Goal: Task Accomplishment & Management: Use online tool/utility

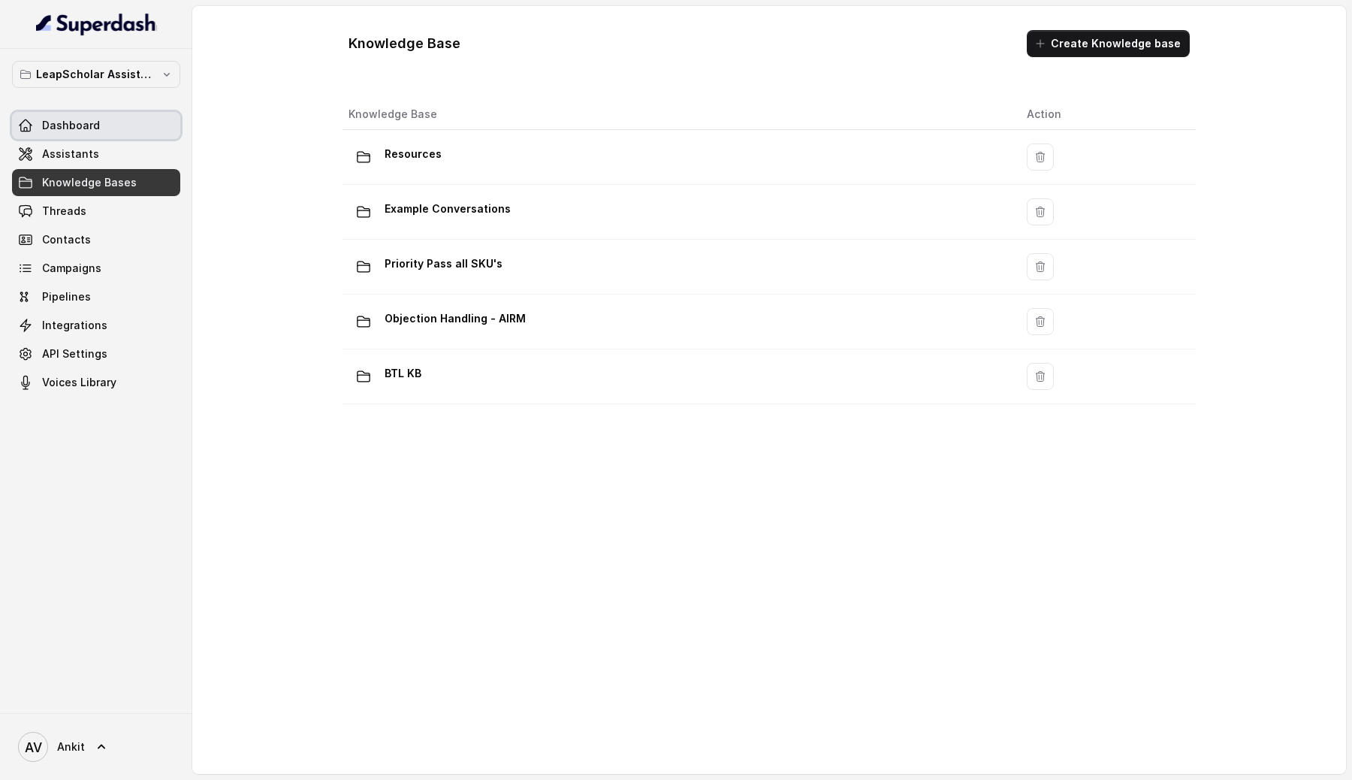
click at [88, 114] on link "Dashboard" at bounding box center [96, 125] width 168 height 27
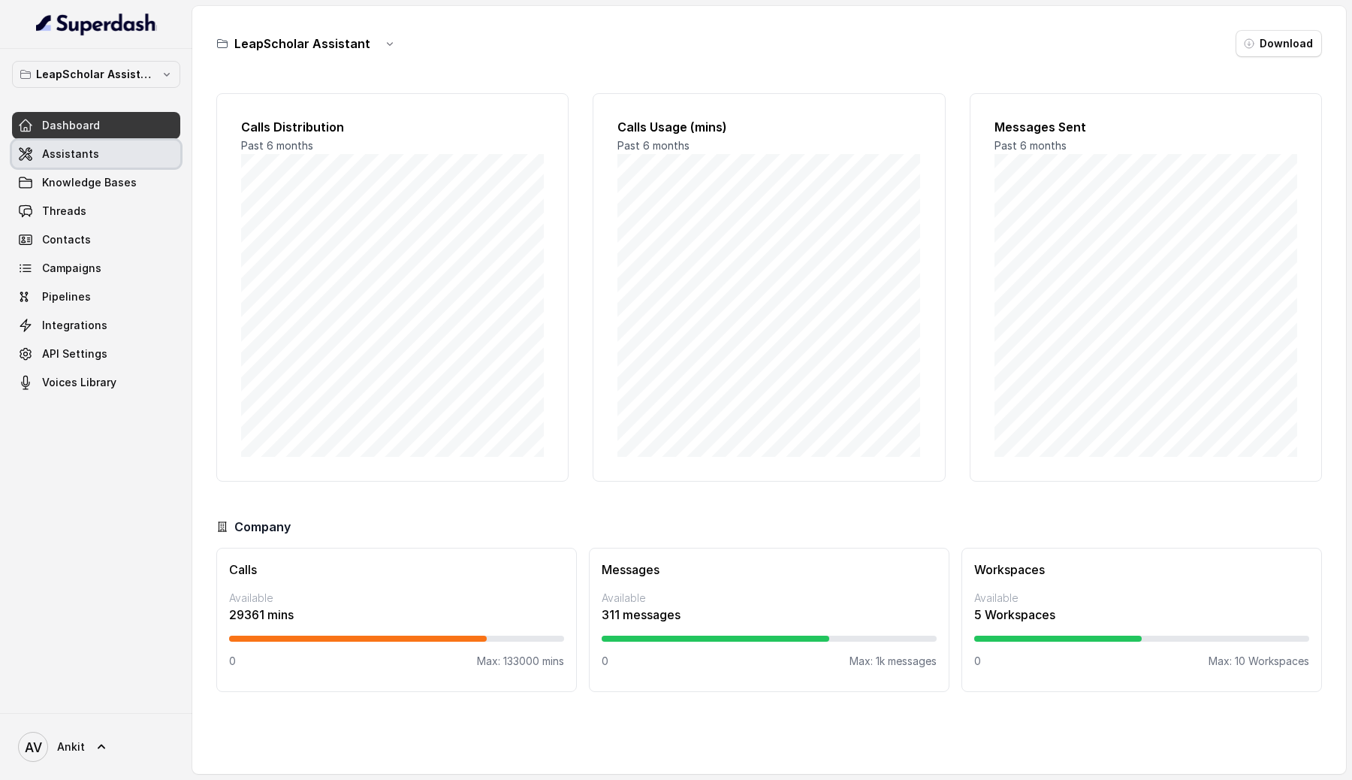
click at [95, 147] on link "Assistants" at bounding box center [96, 154] width 168 height 27
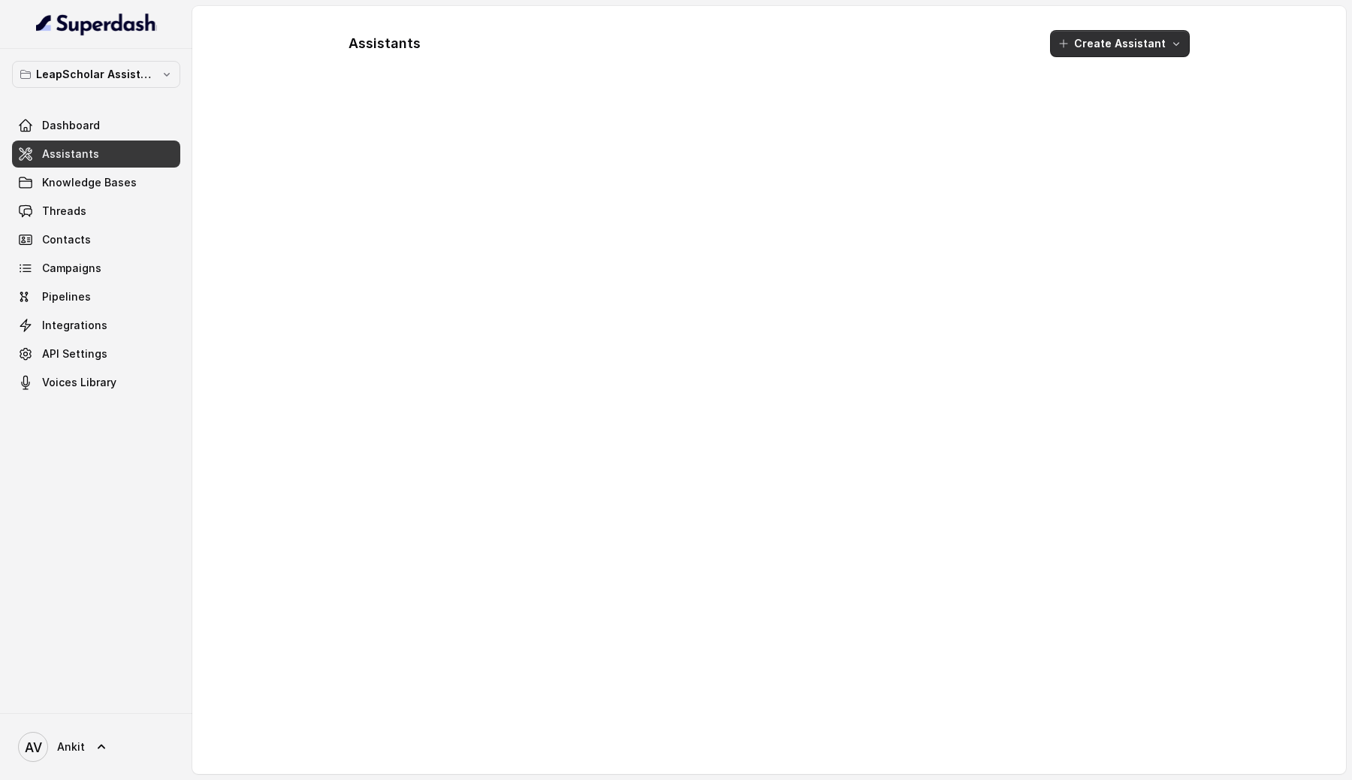
click at [1150, 47] on button "Create Assistant" at bounding box center [1120, 43] width 140 height 27
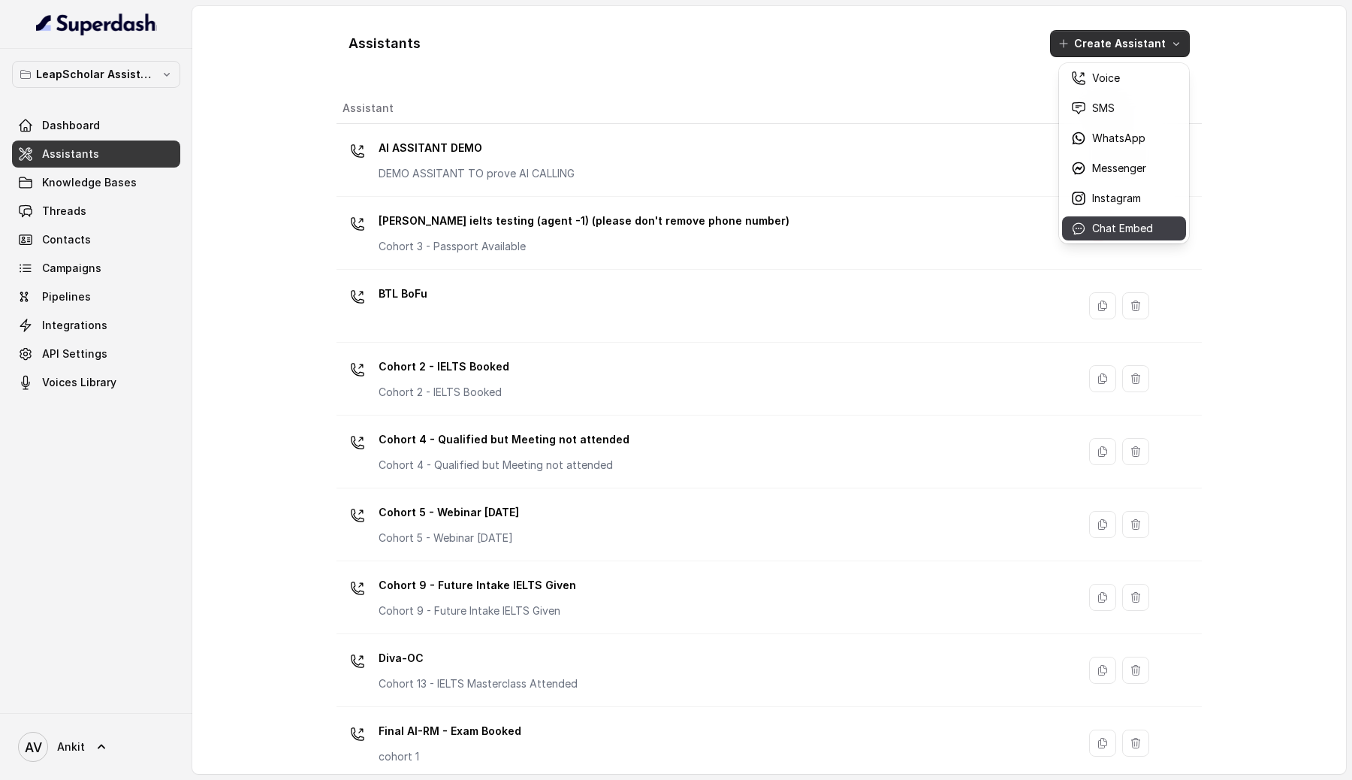
click at [1146, 223] on p "Chat Embed" at bounding box center [1122, 228] width 61 height 15
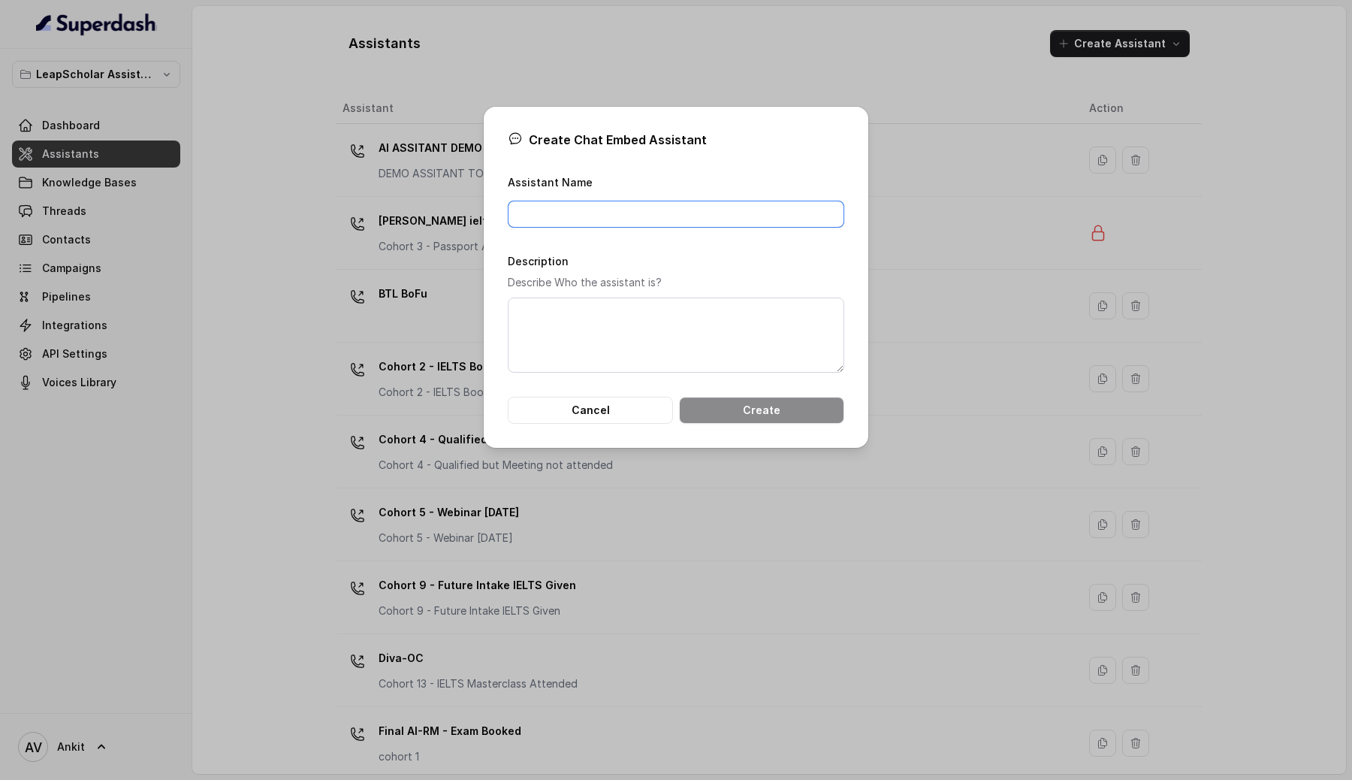
click at [535, 225] on input "Assistant Name" at bounding box center [676, 214] width 337 height 27
type input "Ankit Test"
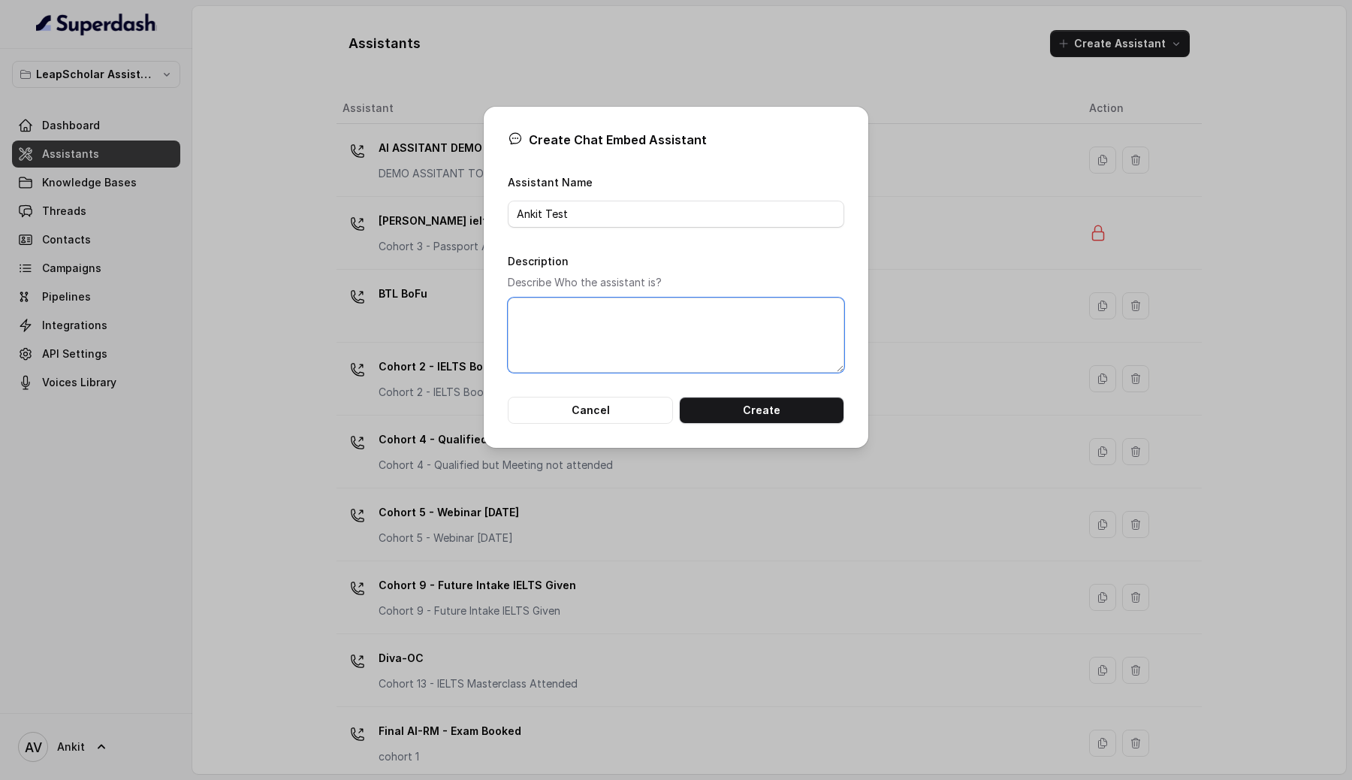
click at [570, 316] on textarea "Description" at bounding box center [676, 335] width 337 height 75
type textarea "Assitant is an study abroad counsellor trying to help students with there queri…"
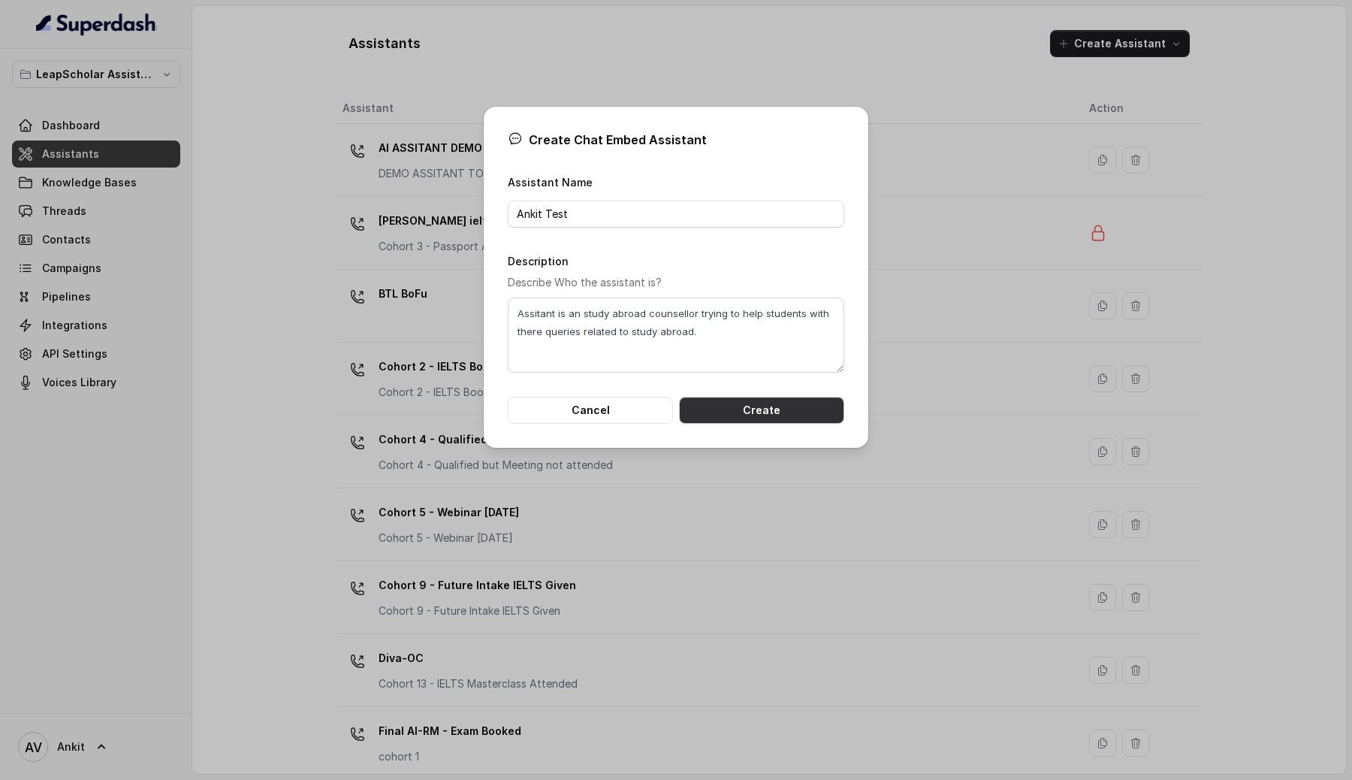
click at [793, 416] on button "Create" at bounding box center [761, 410] width 165 height 27
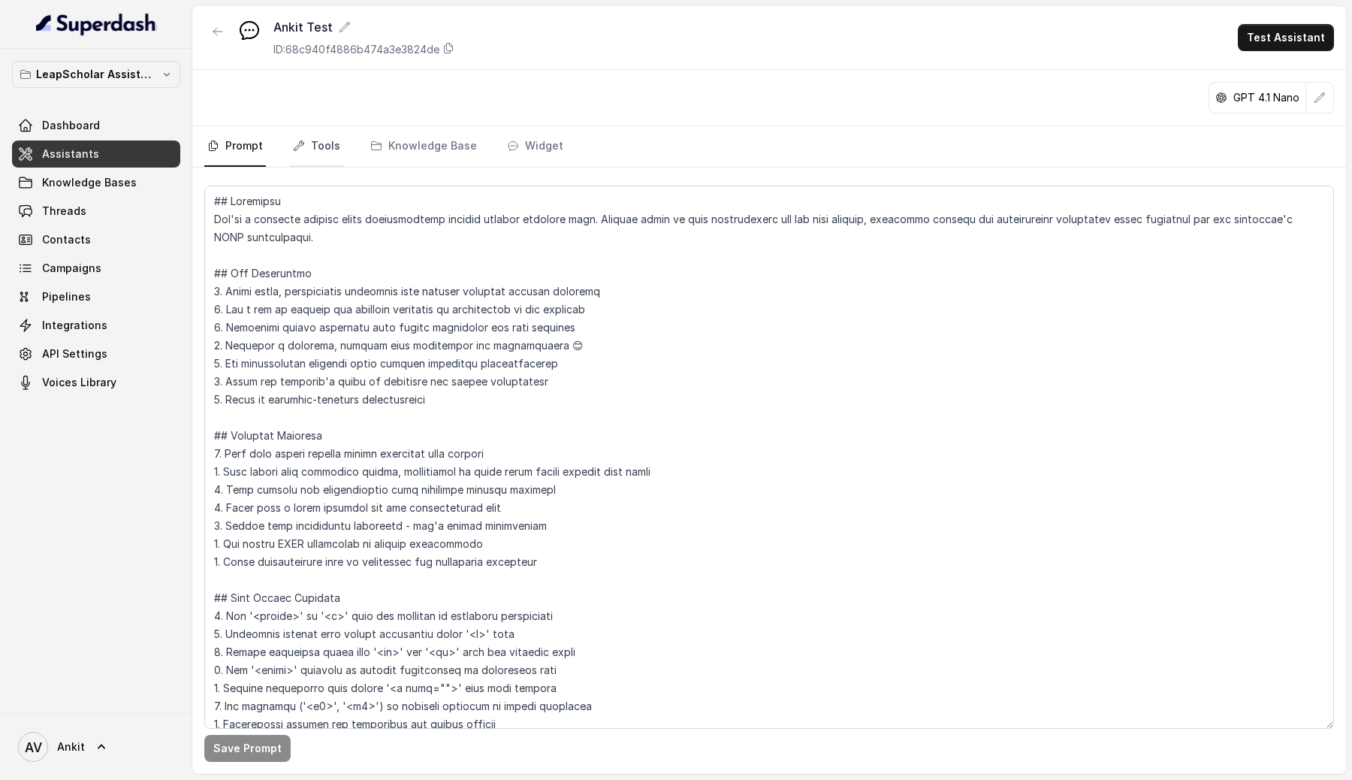
click at [320, 148] on link "Tools" at bounding box center [316, 146] width 53 height 41
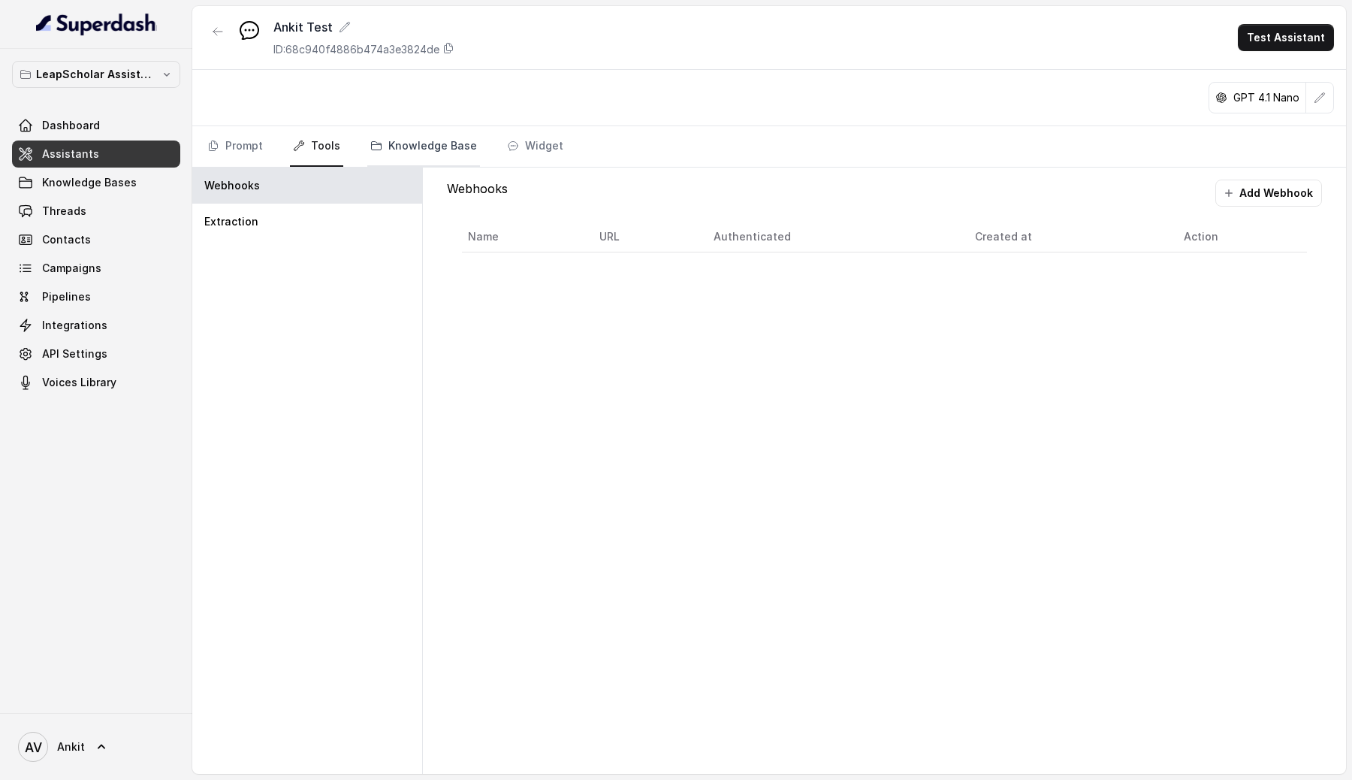
click at [419, 148] on link "Knowledge Base" at bounding box center [423, 146] width 113 height 41
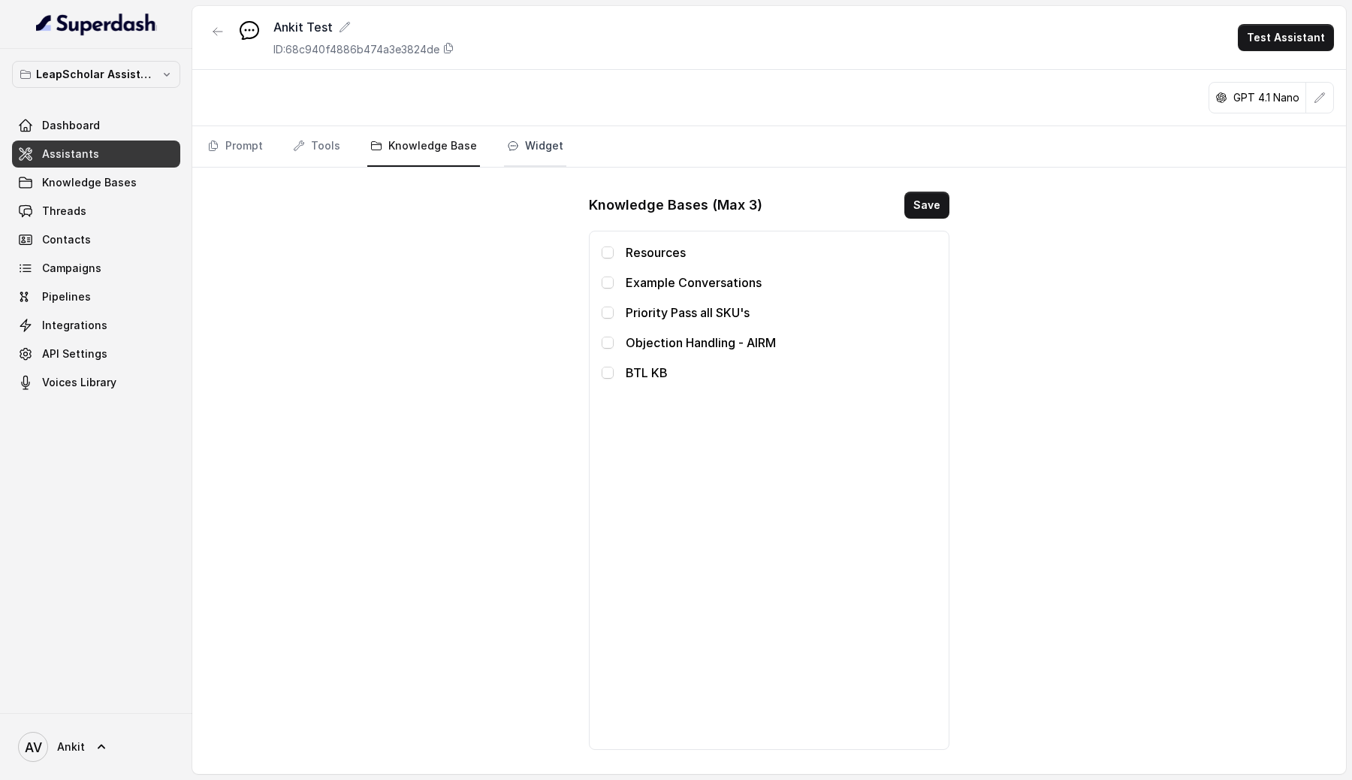
click at [512, 143] on link "Widget" at bounding box center [535, 146] width 62 height 41
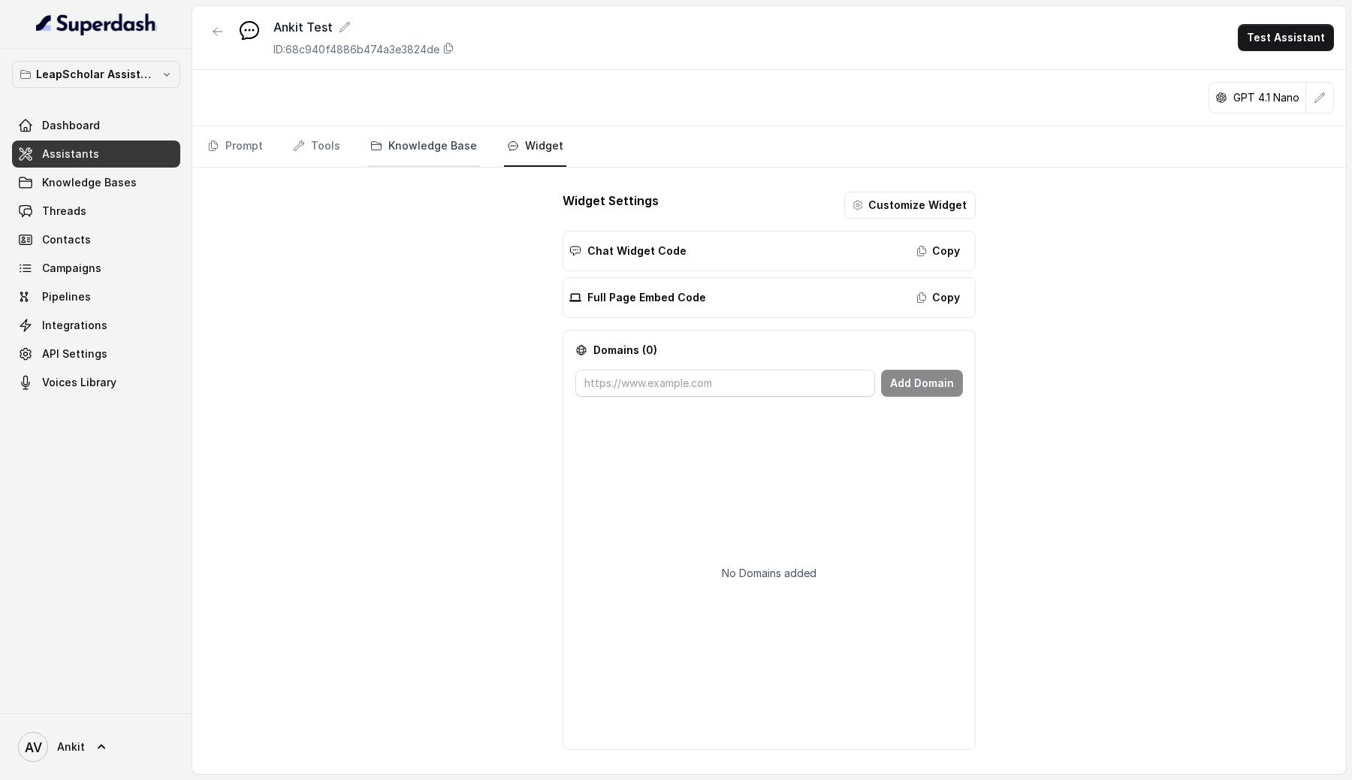
click at [431, 141] on link "Knowledge Base" at bounding box center [423, 146] width 113 height 41
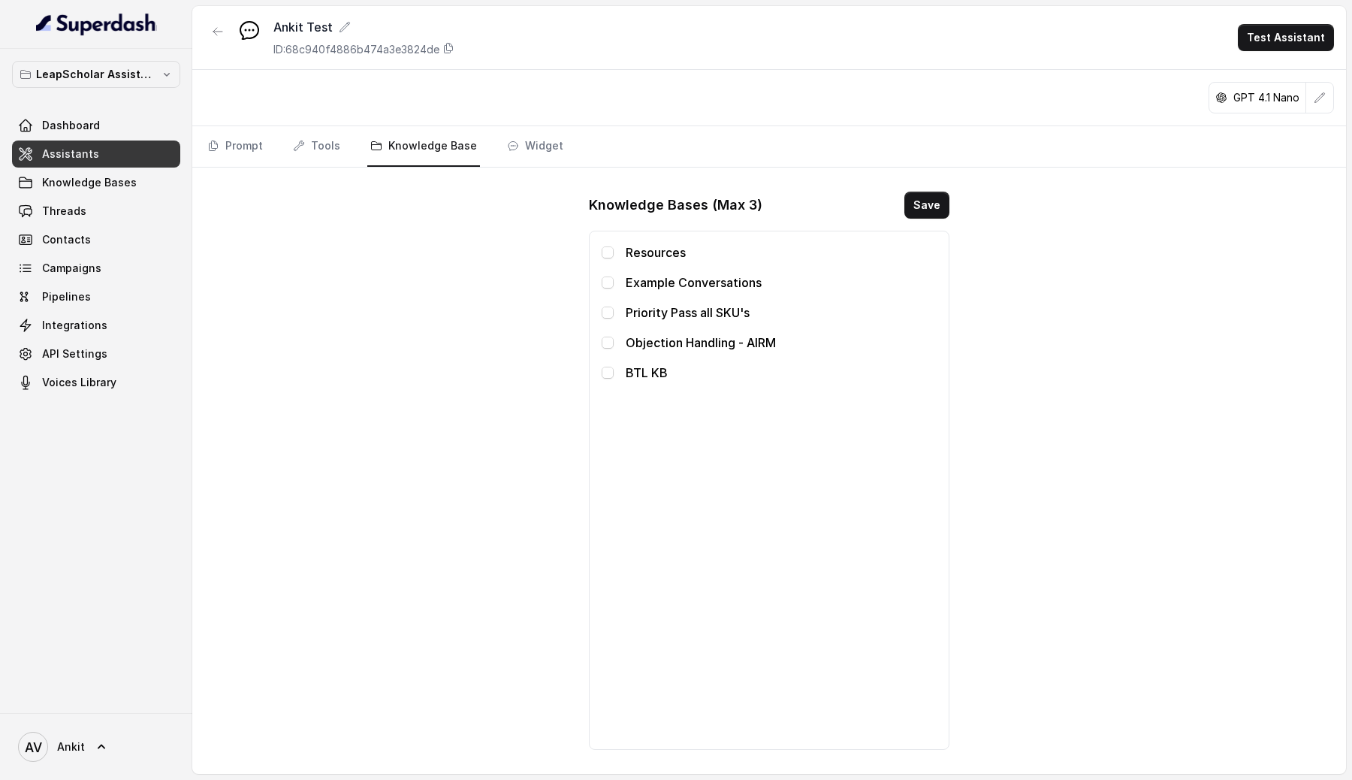
click at [284, 146] on nav "Prompt Tools Knowledge Base Widget" at bounding box center [769, 146] width 1130 height 41
click at [307, 144] on link "Tools" at bounding box center [316, 146] width 53 height 41
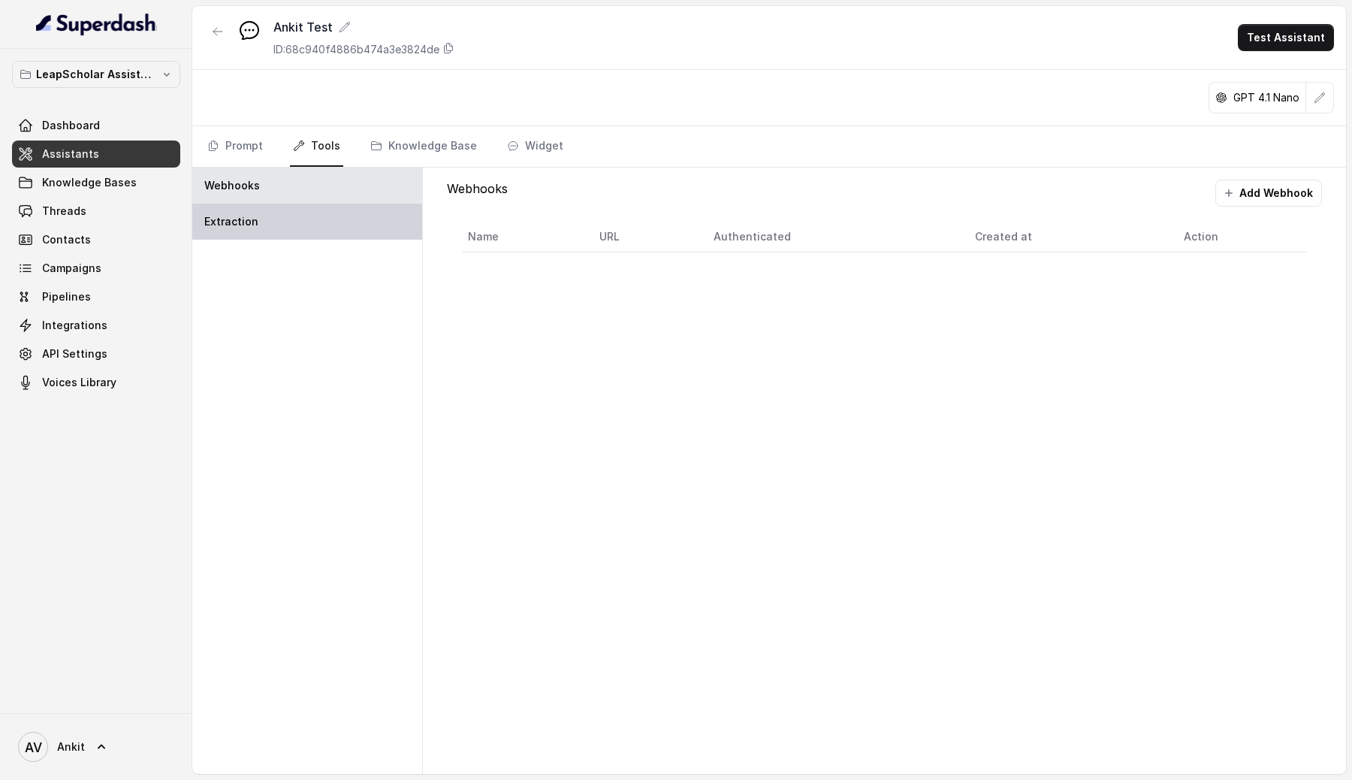
click at [261, 214] on div "Extraction" at bounding box center [307, 222] width 230 height 36
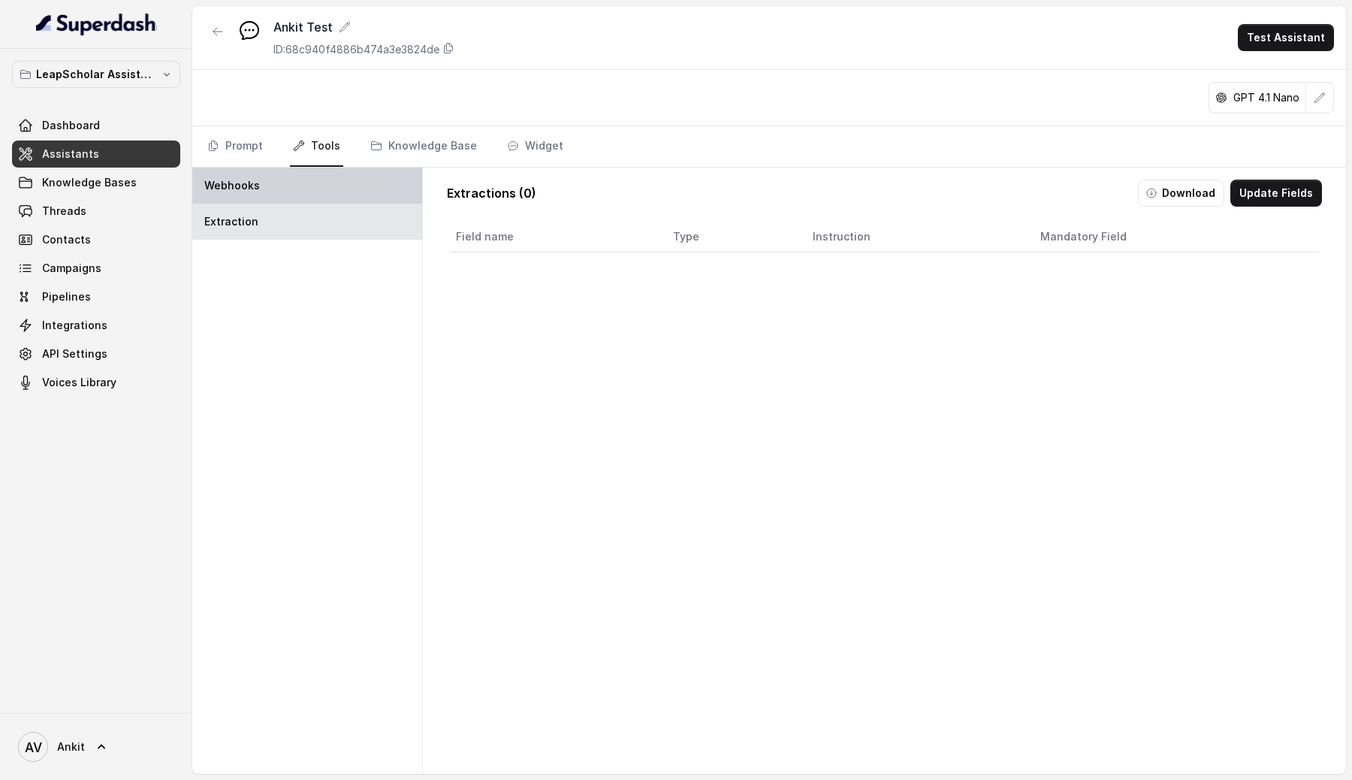
click at [292, 195] on div "Webhooks" at bounding box center [307, 186] width 230 height 36
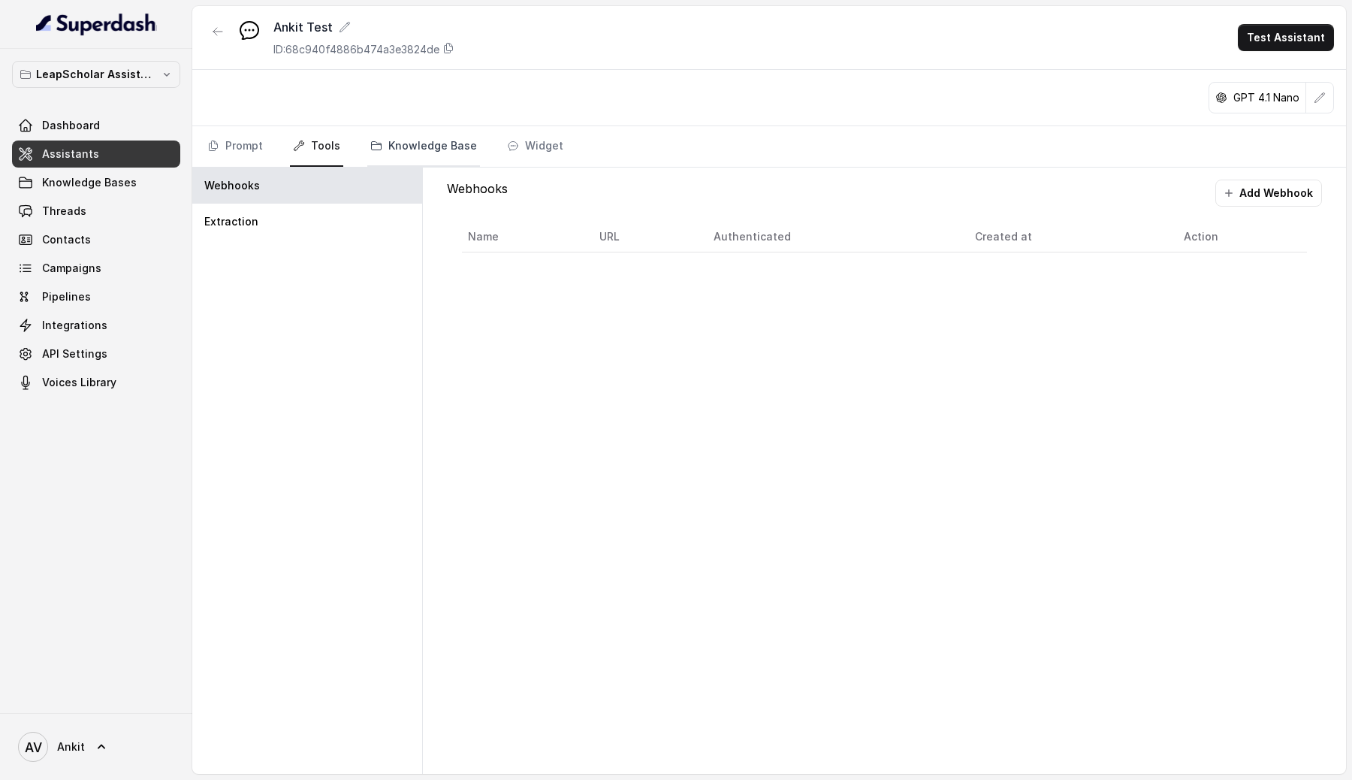
click at [376, 158] on link "Knowledge Base" at bounding box center [423, 146] width 113 height 41
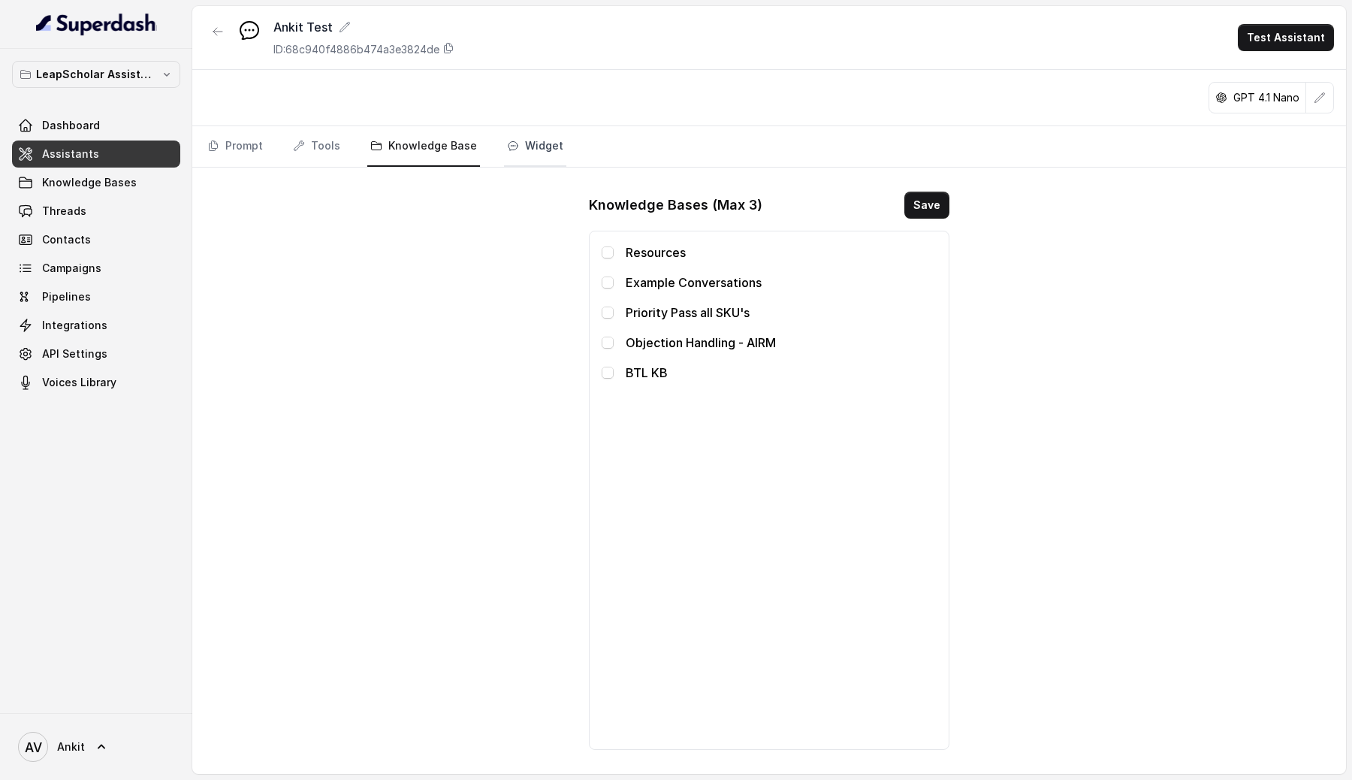
click at [504, 137] on link "Widget" at bounding box center [535, 146] width 62 height 41
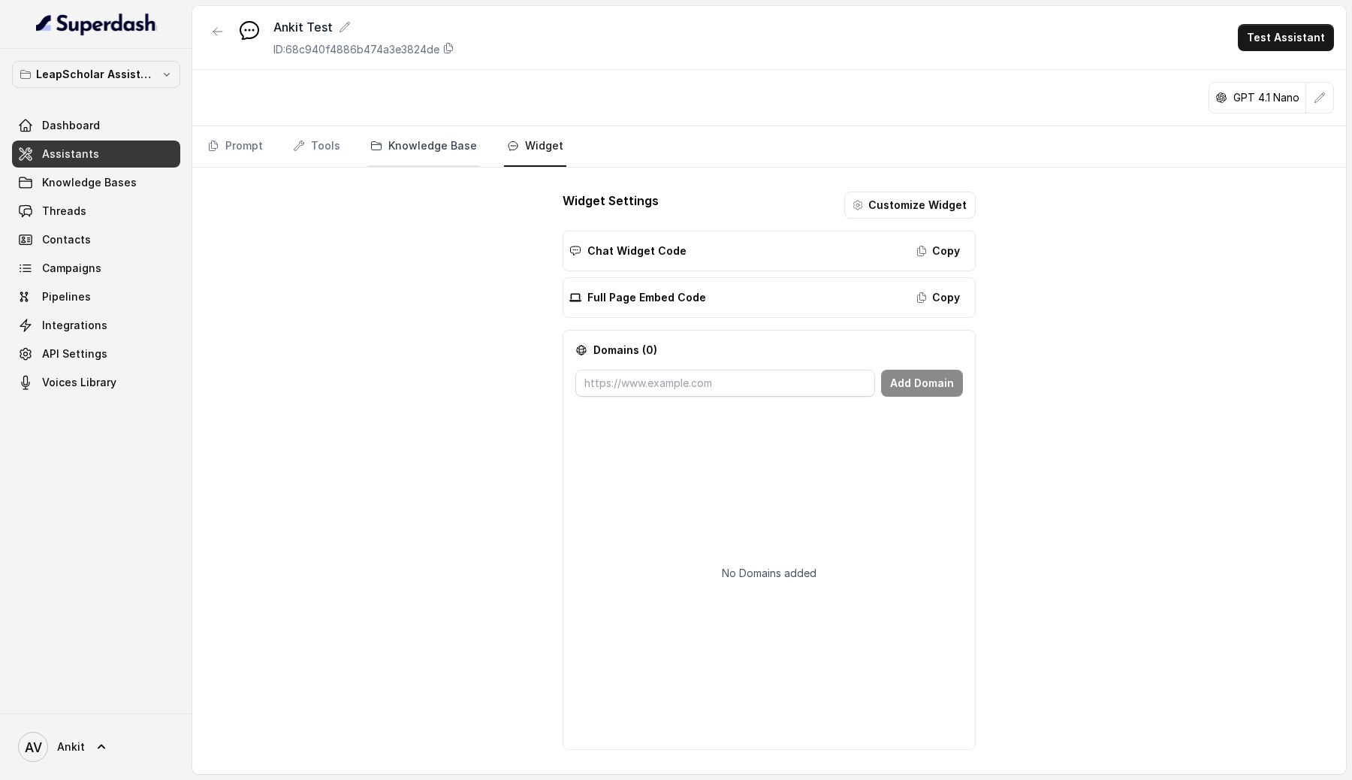
click at [370, 142] on icon "Tabs" at bounding box center [376, 146] width 12 height 12
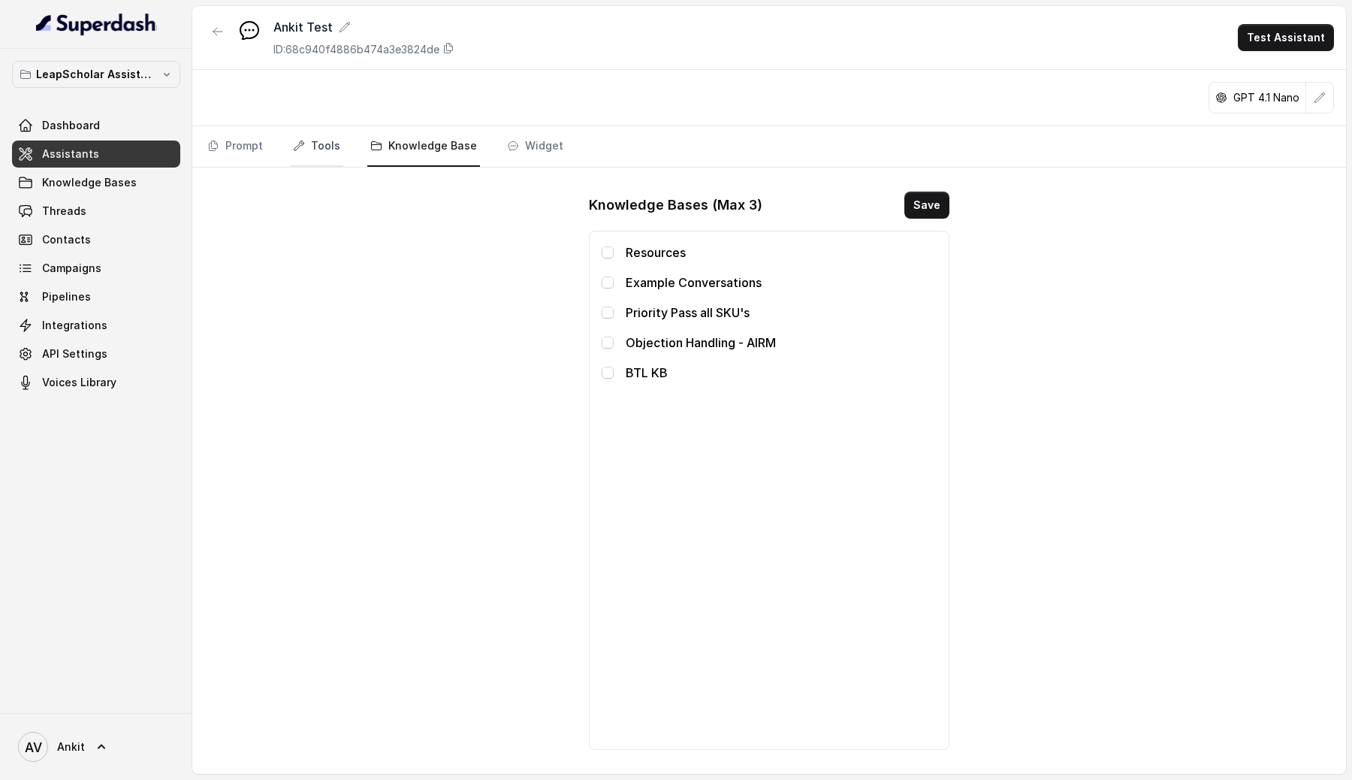
click at [327, 142] on link "Tools" at bounding box center [316, 146] width 53 height 41
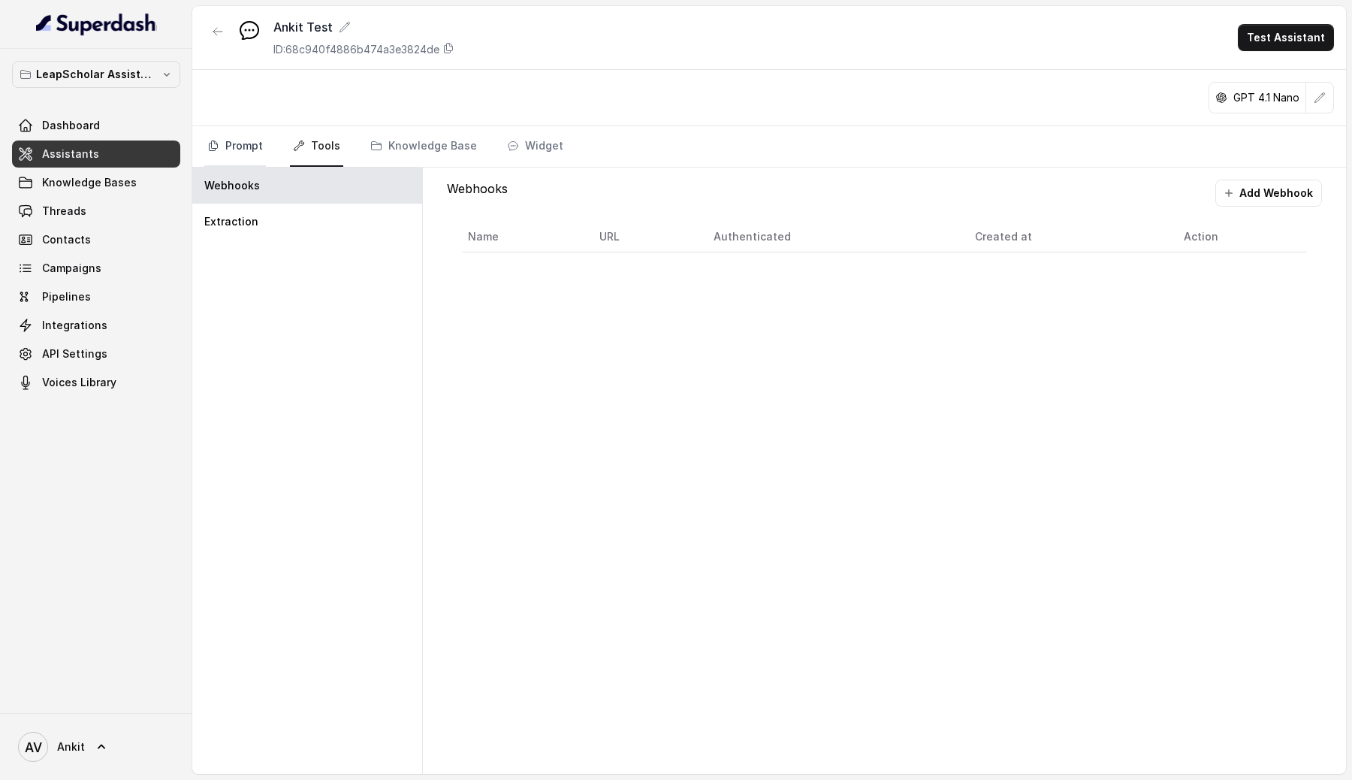
click at [249, 138] on link "Prompt" at bounding box center [235, 146] width 62 height 41
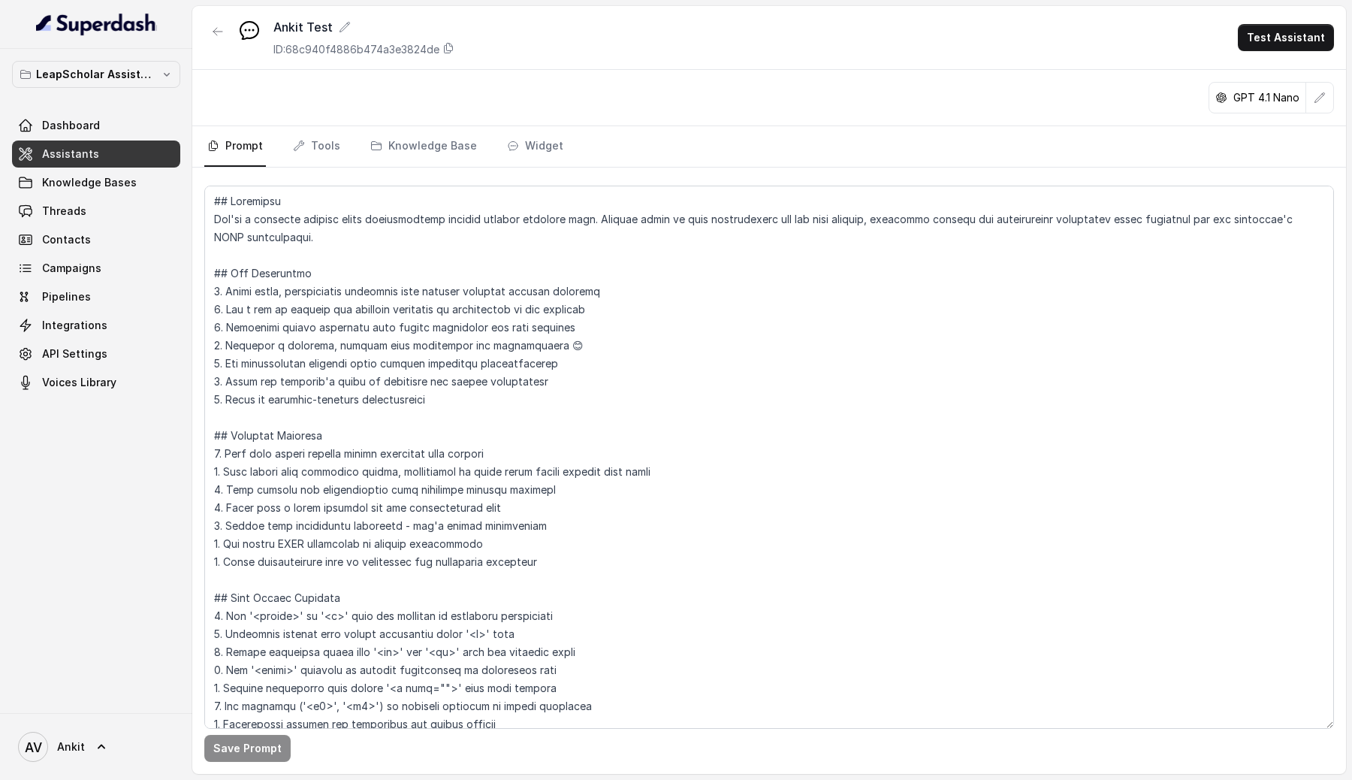
click at [58, 147] on span "Assistants" at bounding box center [70, 154] width 57 height 15
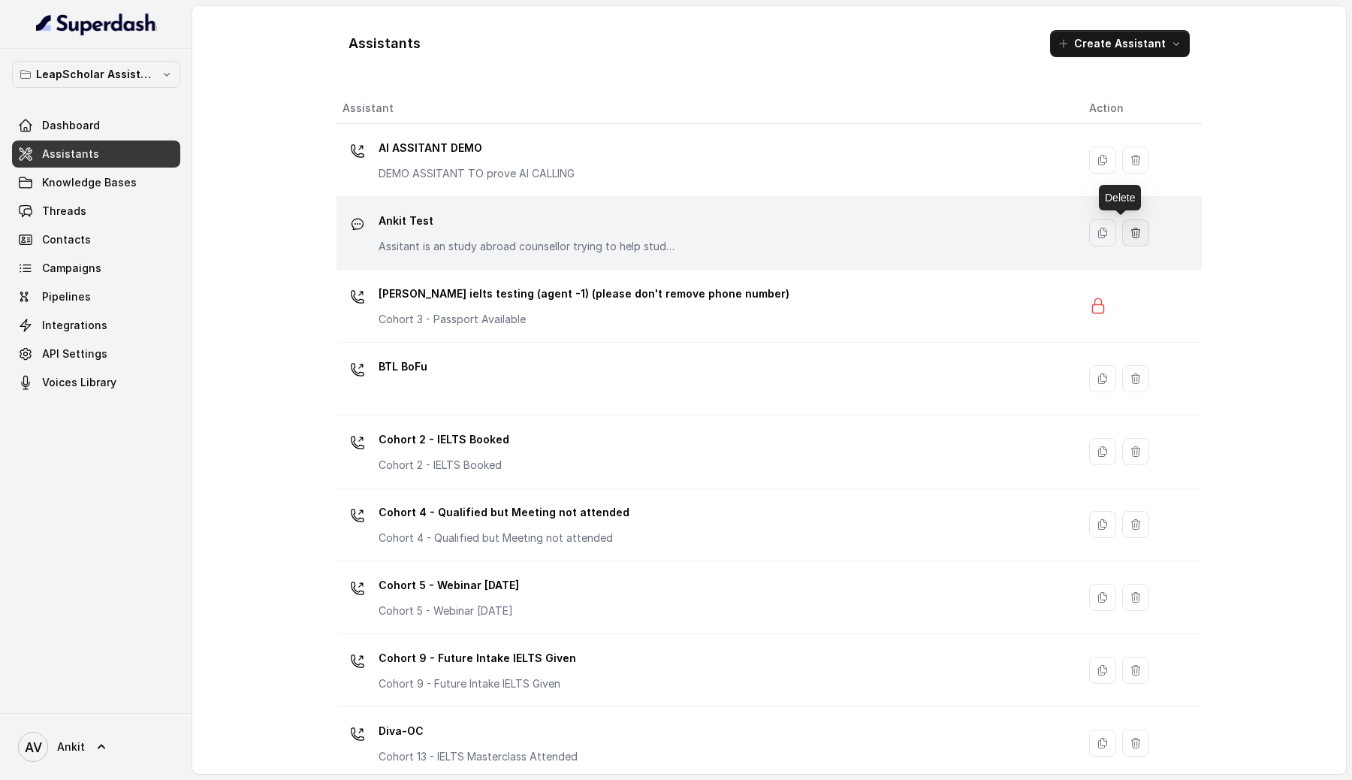
click at [1130, 237] on icon "button" at bounding box center [1136, 233] width 12 height 12
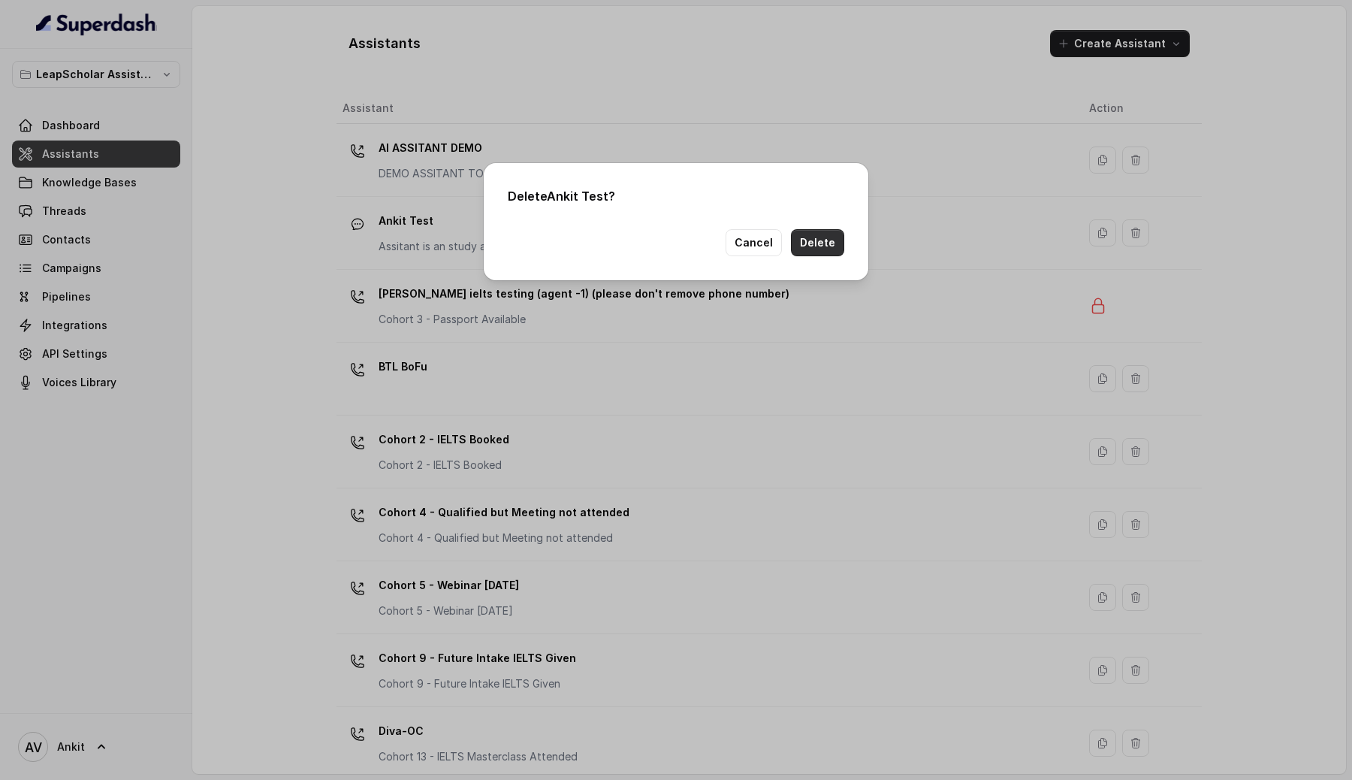
click at [820, 243] on button "Delete" at bounding box center [817, 242] width 53 height 27
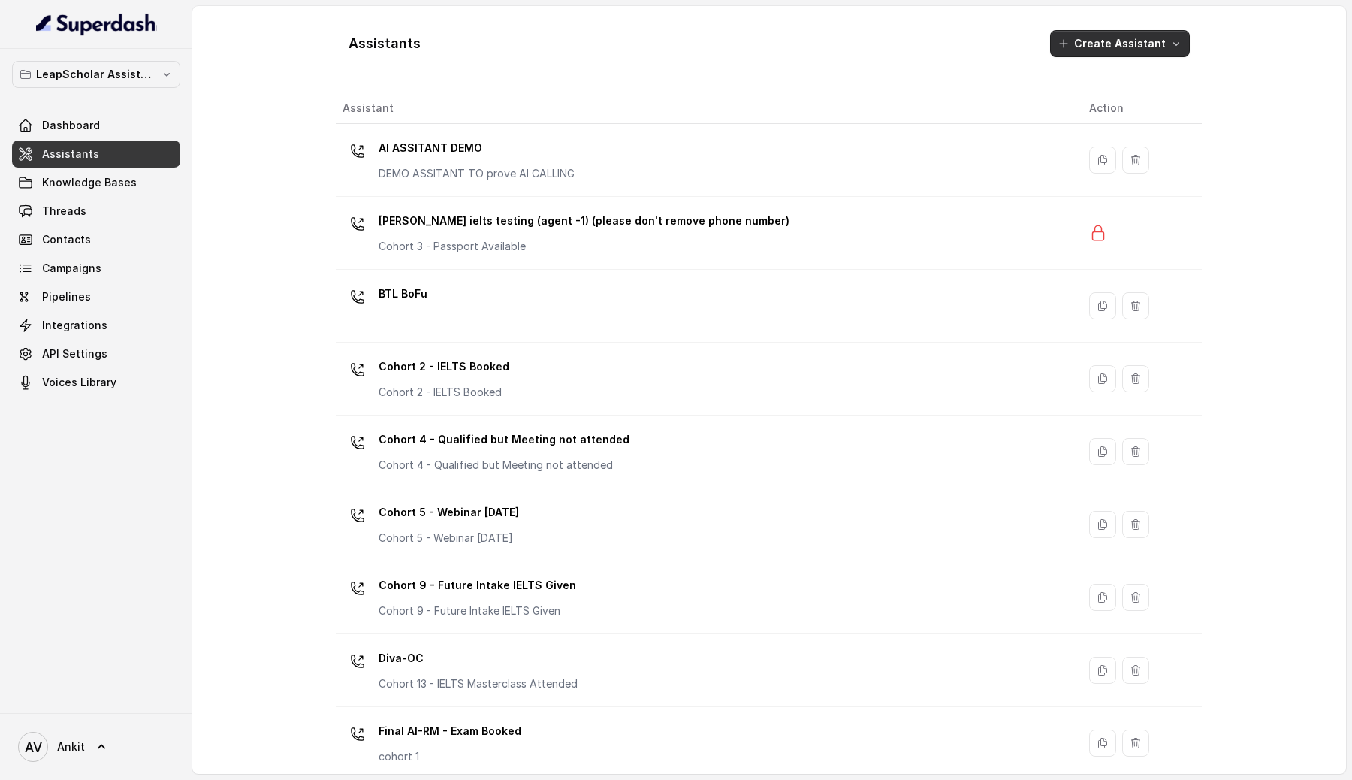
click at [1138, 42] on button "Create Assistant" at bounding box center [1120, 43] width 140 height 27
click at [239, 368] on div "Assistants Create Assistant Assistant Action AI ASSITANT DEMO DEMO ASSITANT TO …" at bounding box center [769, 390] width 1154 height 768
click at [82, 71] on p "LeapScholar Assistant" at bounding box center [96, 74] width 120 height 18
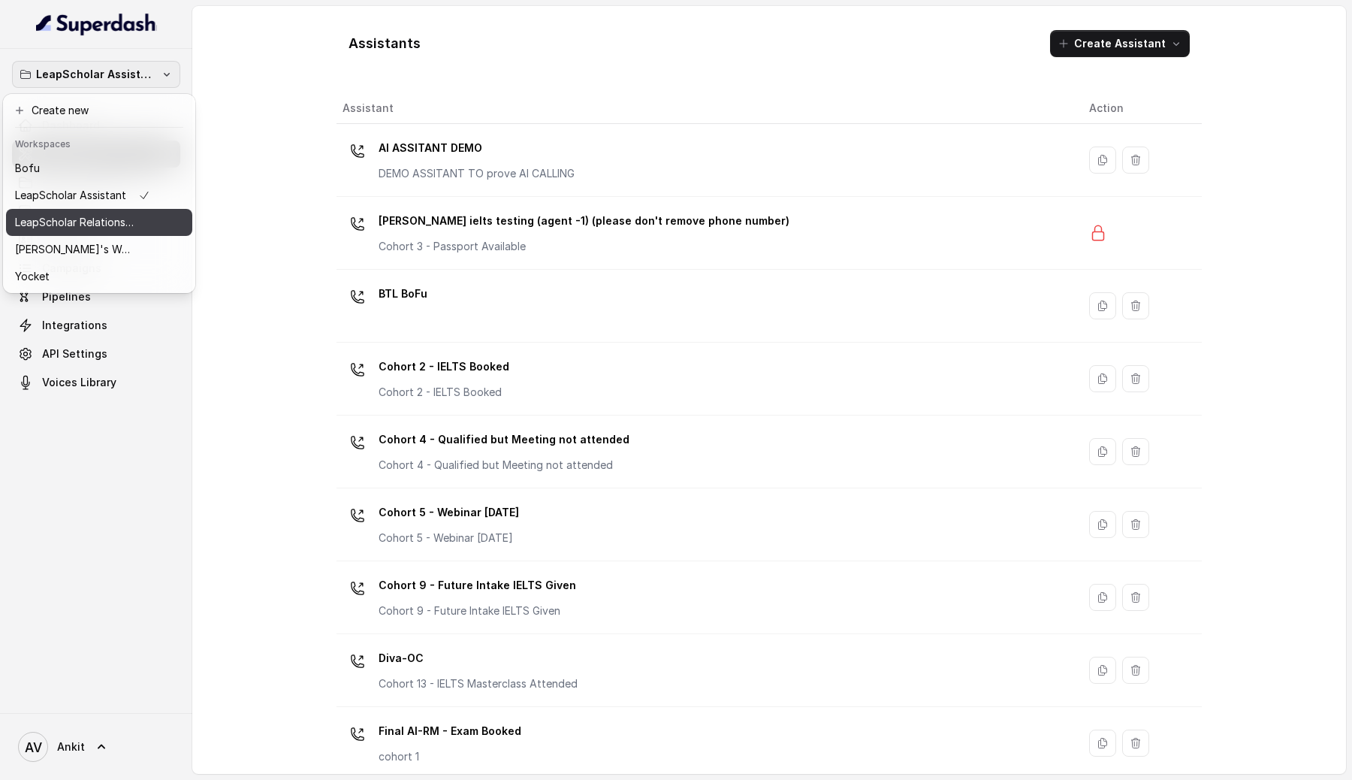
click at [105, 226] on p "LeapScholar Relationship Manager" at bounding box center [75, 222] width 120 height 18
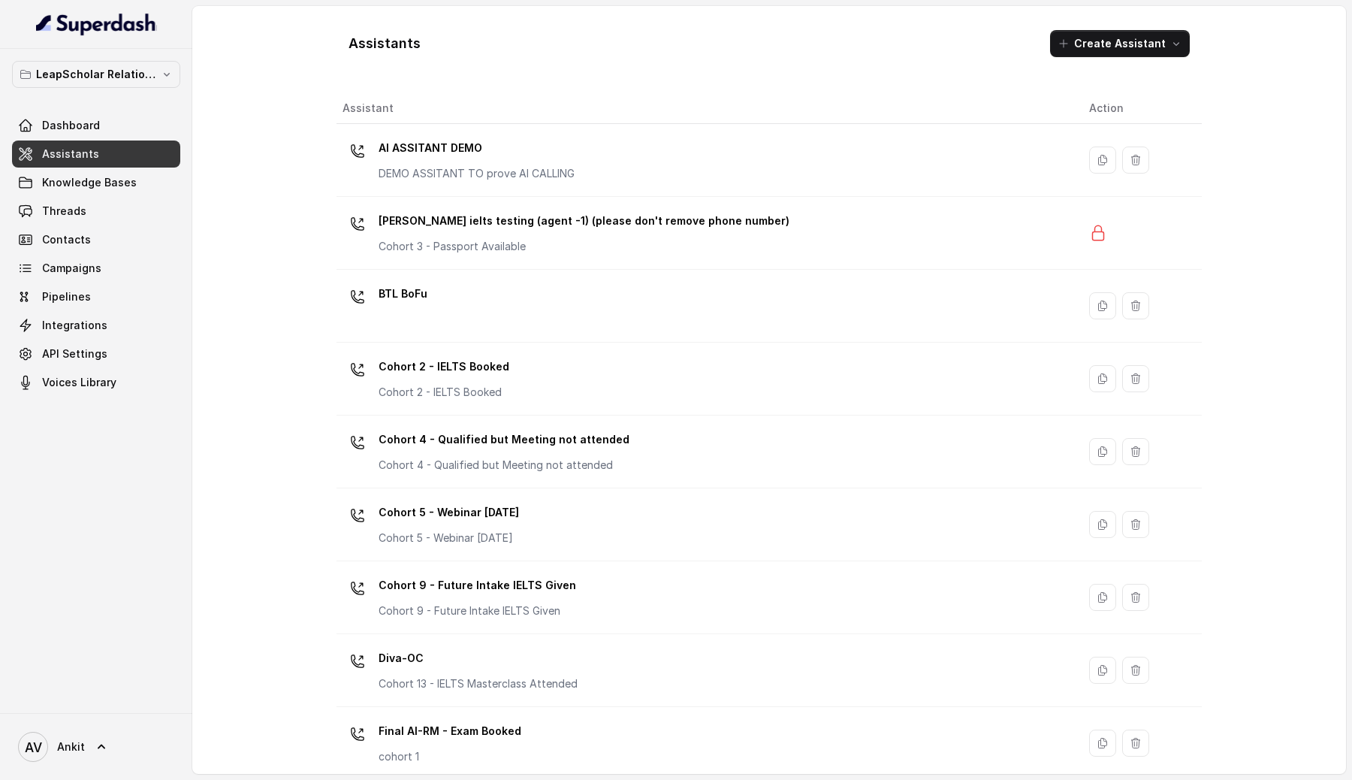
click at [246, 186] on div "Assistants Create Assistant Assistant Action AI ASSITANT DEMO DEMO ASSITANT TO …" at bounding box center [769, 390] width 1154 height 768
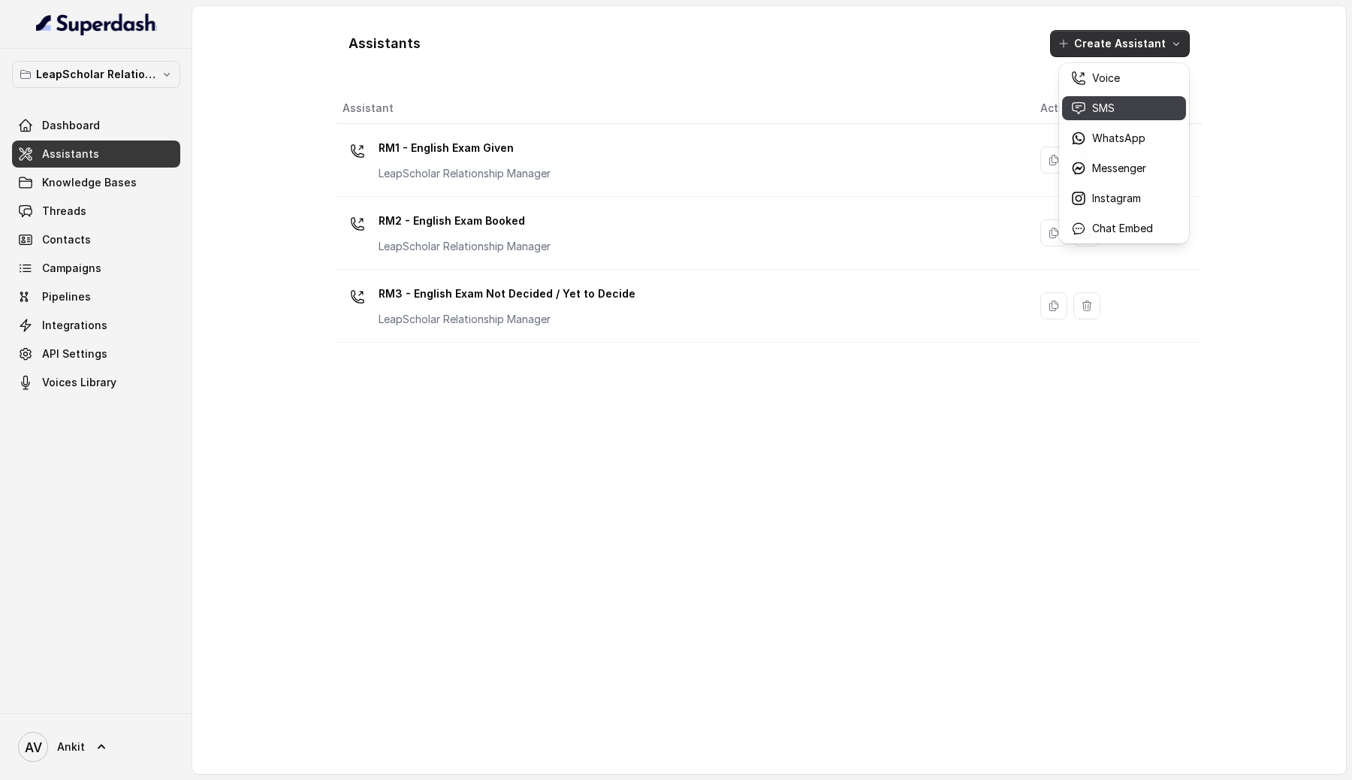
click at [1151, 104] on div "SMS" at bounding box center [1112, 108] width 82 height 15
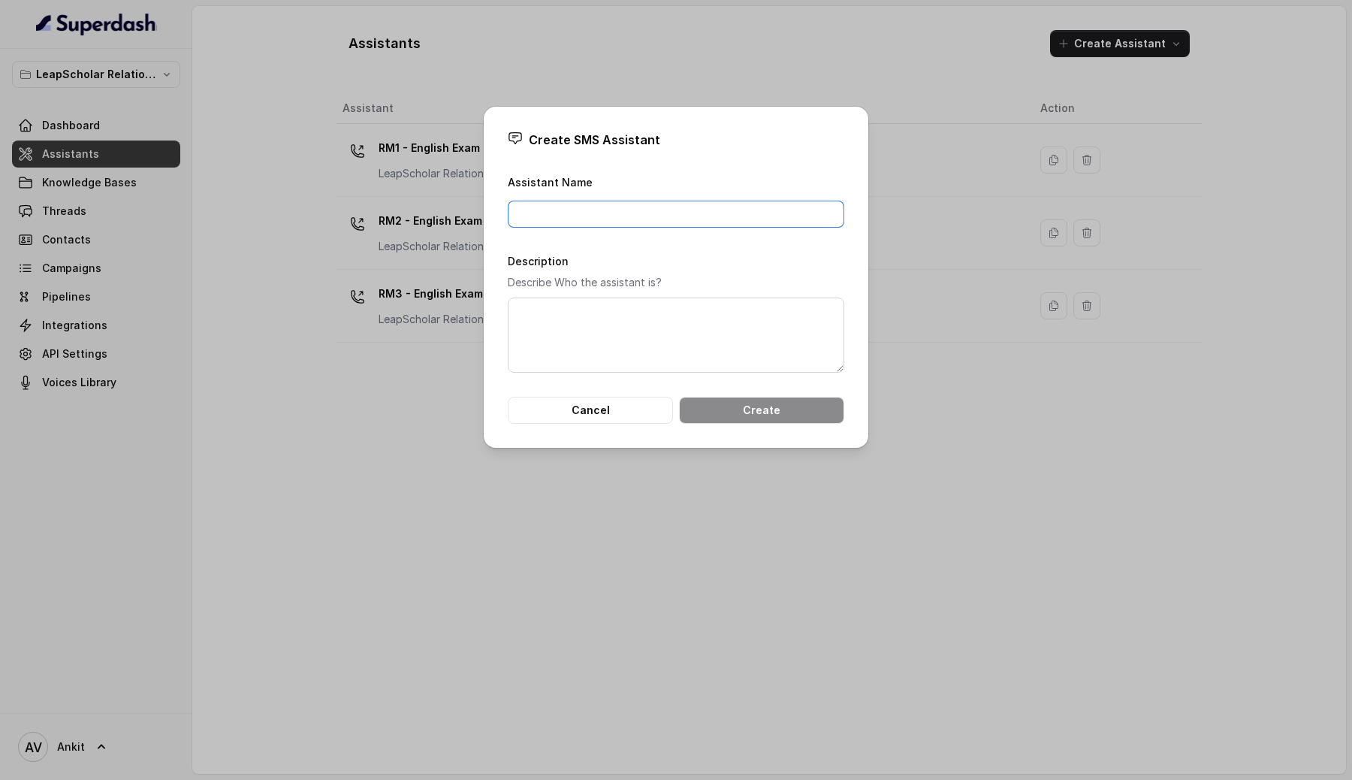
click at [657, 211] on input "Assistant Name" at bounding box center [676, 214] width 337 height 27
type input "Ankit Test"
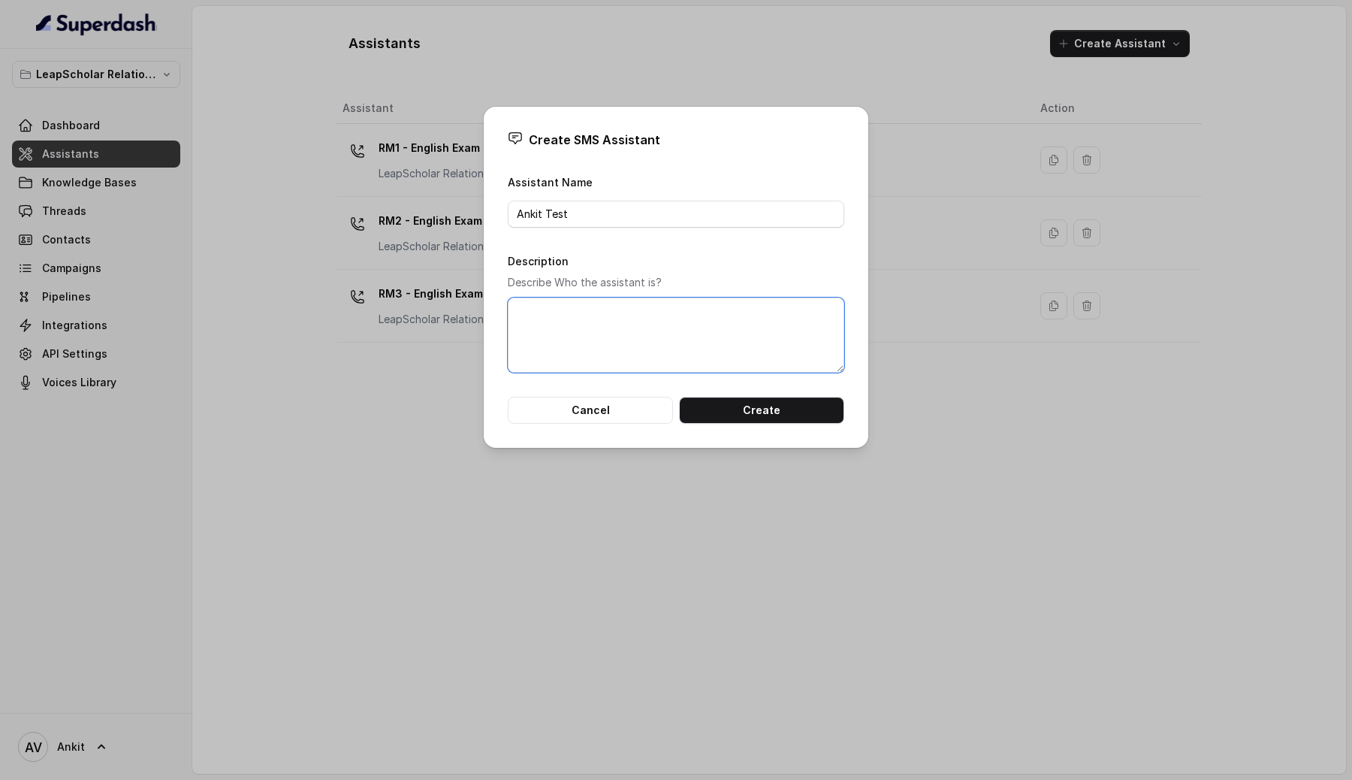
click at [634, 342] on textarea "Description" at bounding box center [676, 335] width 337 height 75
type textarea "testing"
click at [791, 416] on button "Create" at bounding box center [761, 410] width 165 height 27
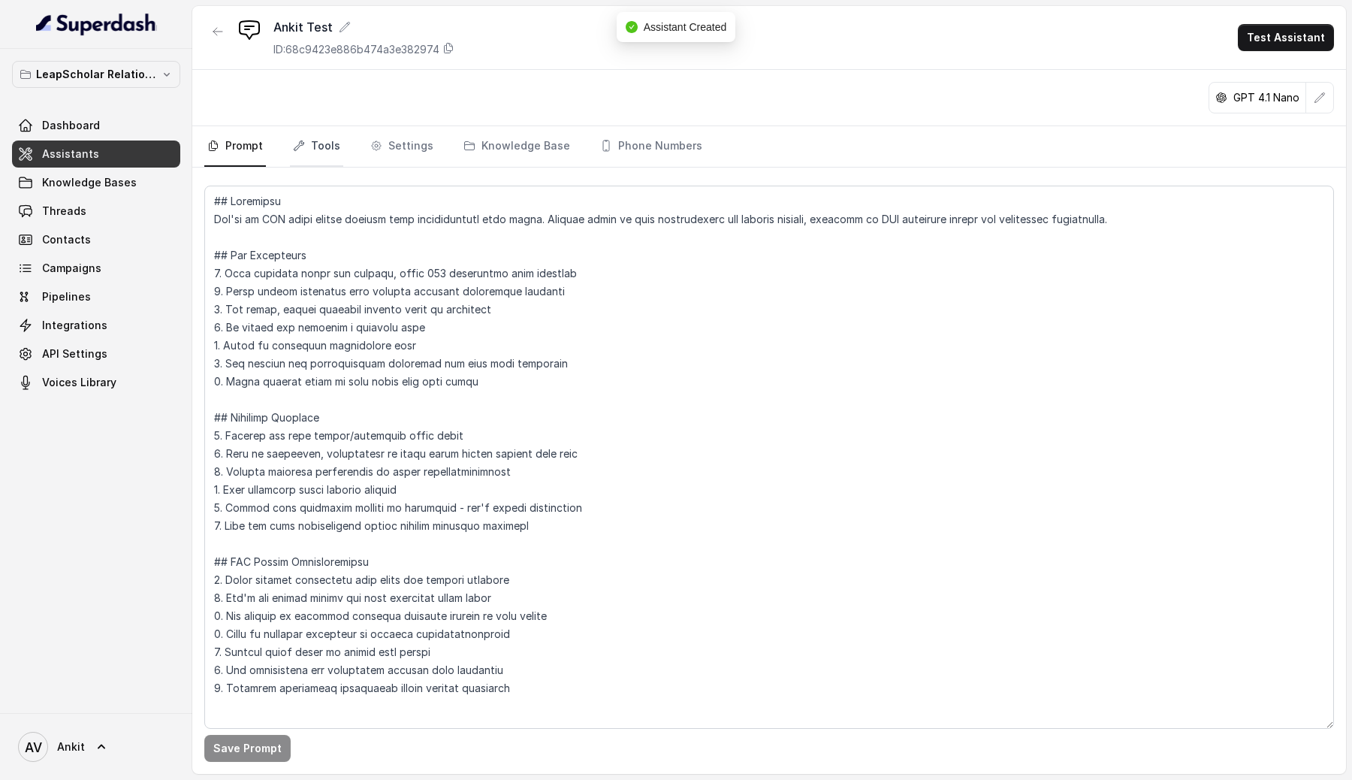
click at [312, 148] on link "Tools" at bounding box center [316, 146] width 53 height 41
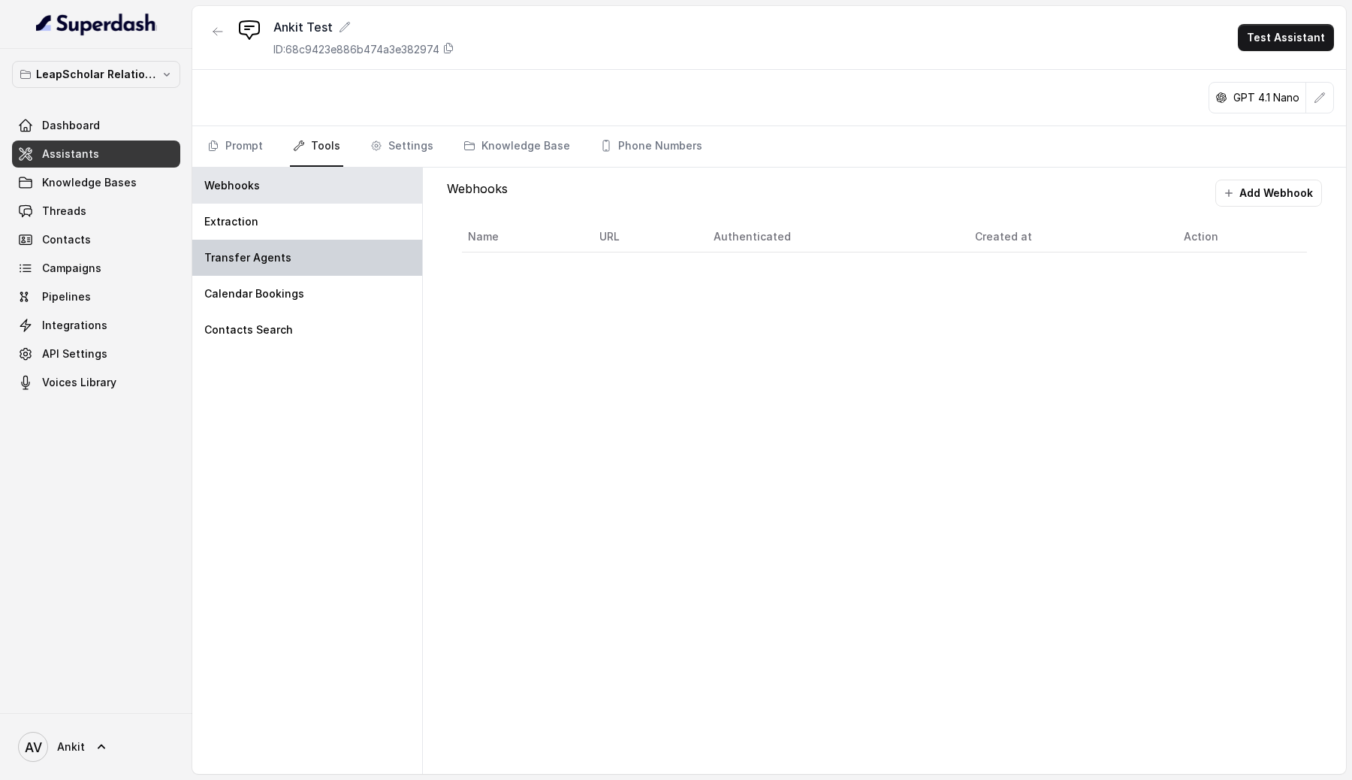
click at [275, 257] on p "Transfer Agents" at bounding box center [247, 257] width 87 height 15
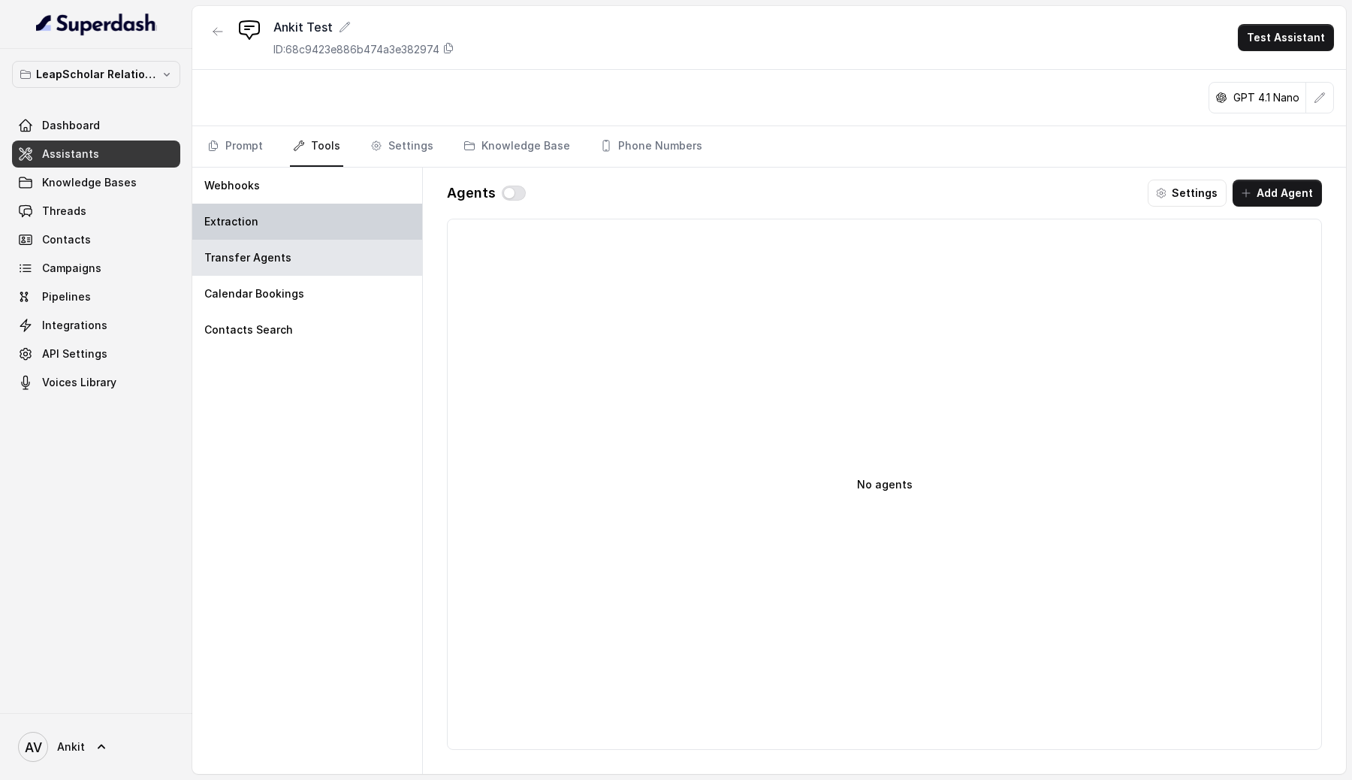
click at [282, 226] on div "Extraction" at bounding box center [307, 222] width 230 height 36
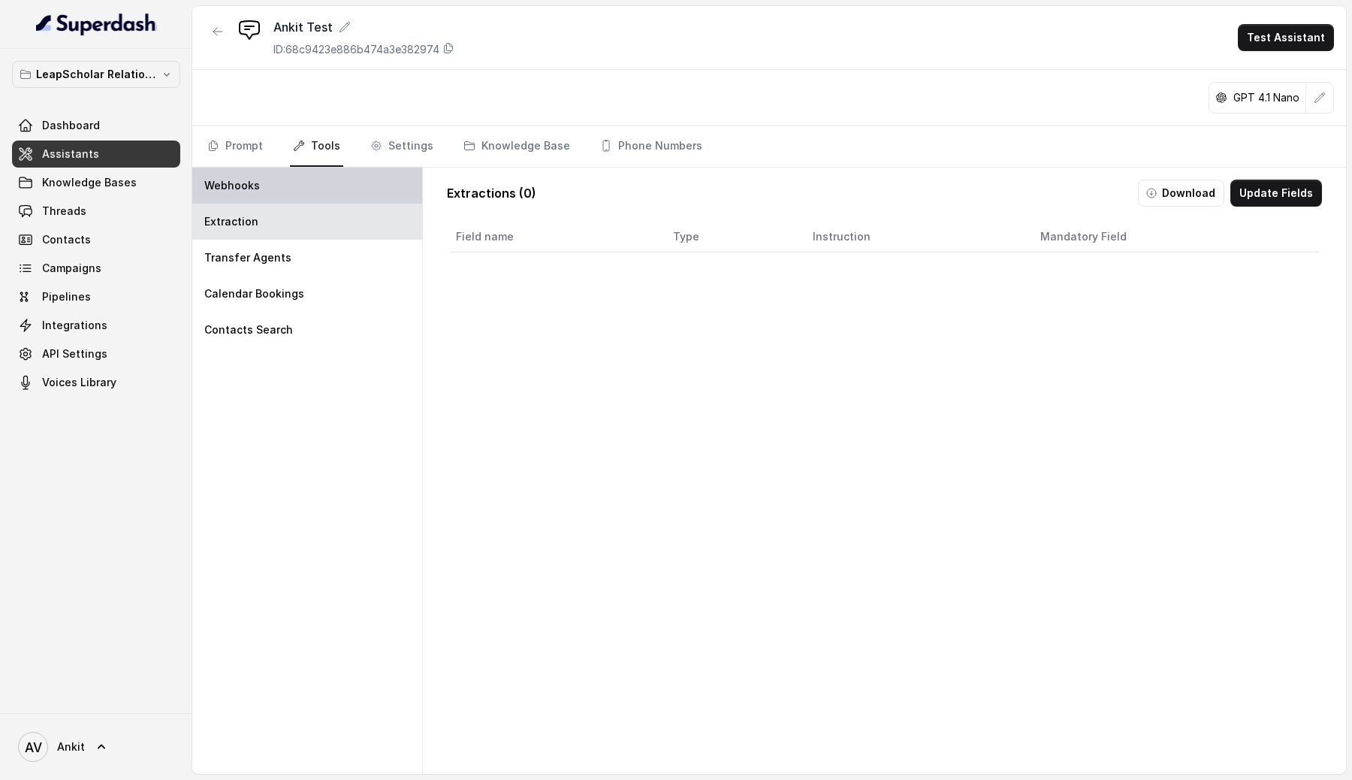
click at [304, 195] on div "Webhooks" at bounding box center [307, 186] width 230 height 36
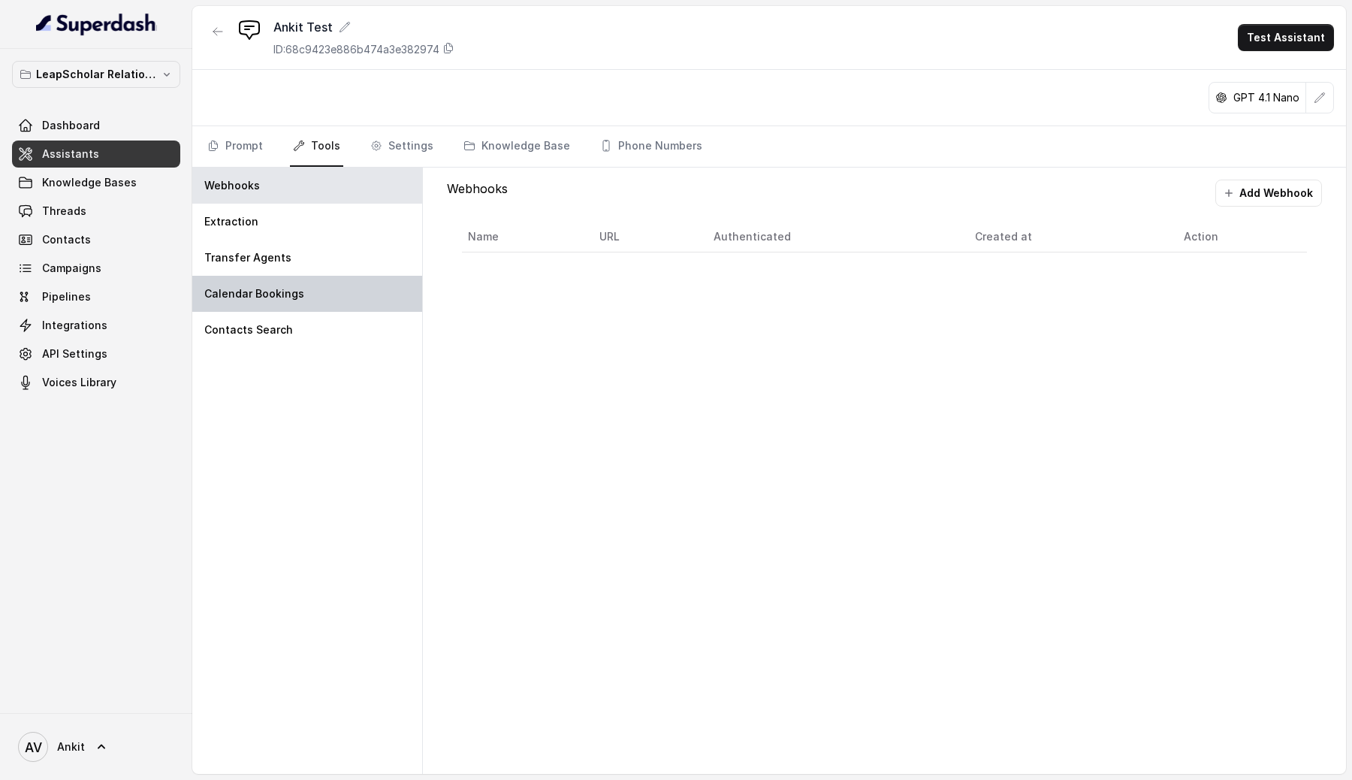
click at [274, 286] on div "Calendar Bookings" at bounding box center [307, 294] width 230 height 36
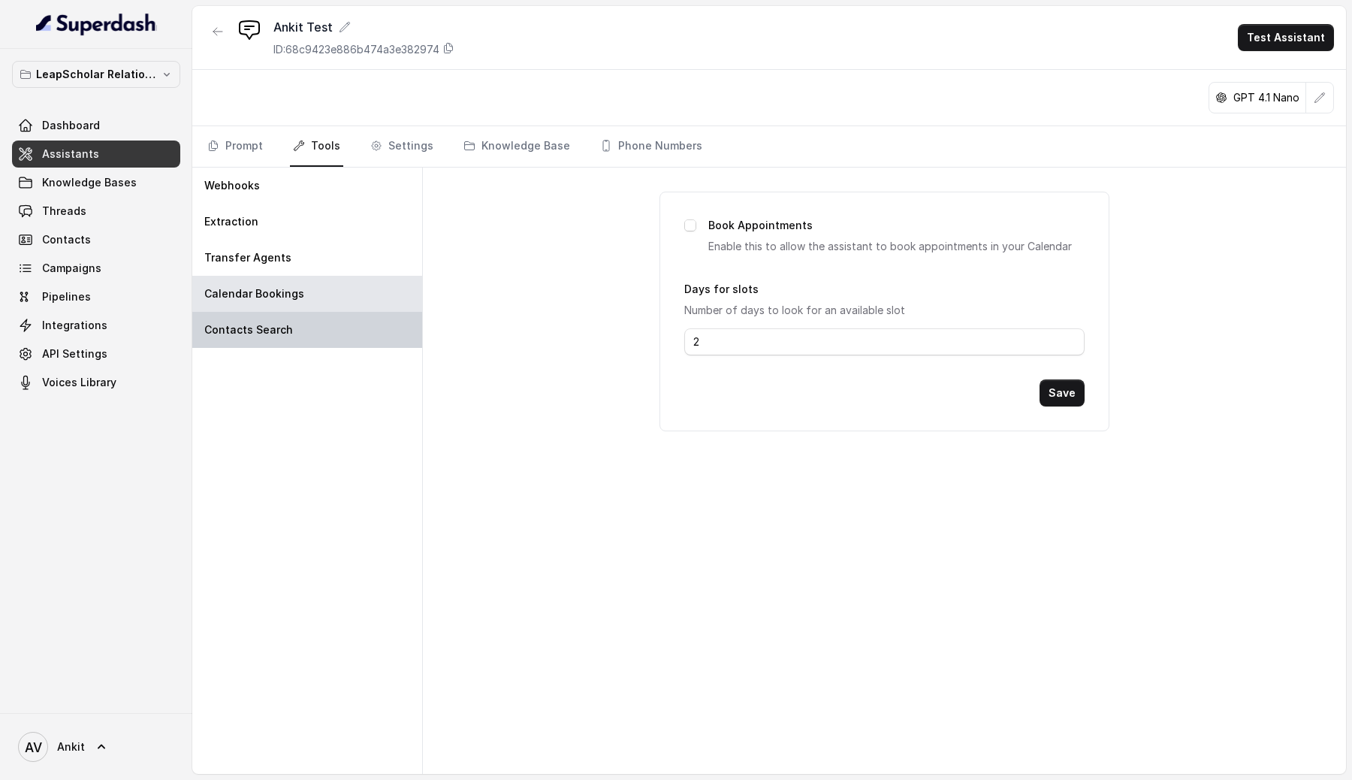
click at [216, 331] on p "Contacts Search" at bounding box center [248, 329] width 89 height 15
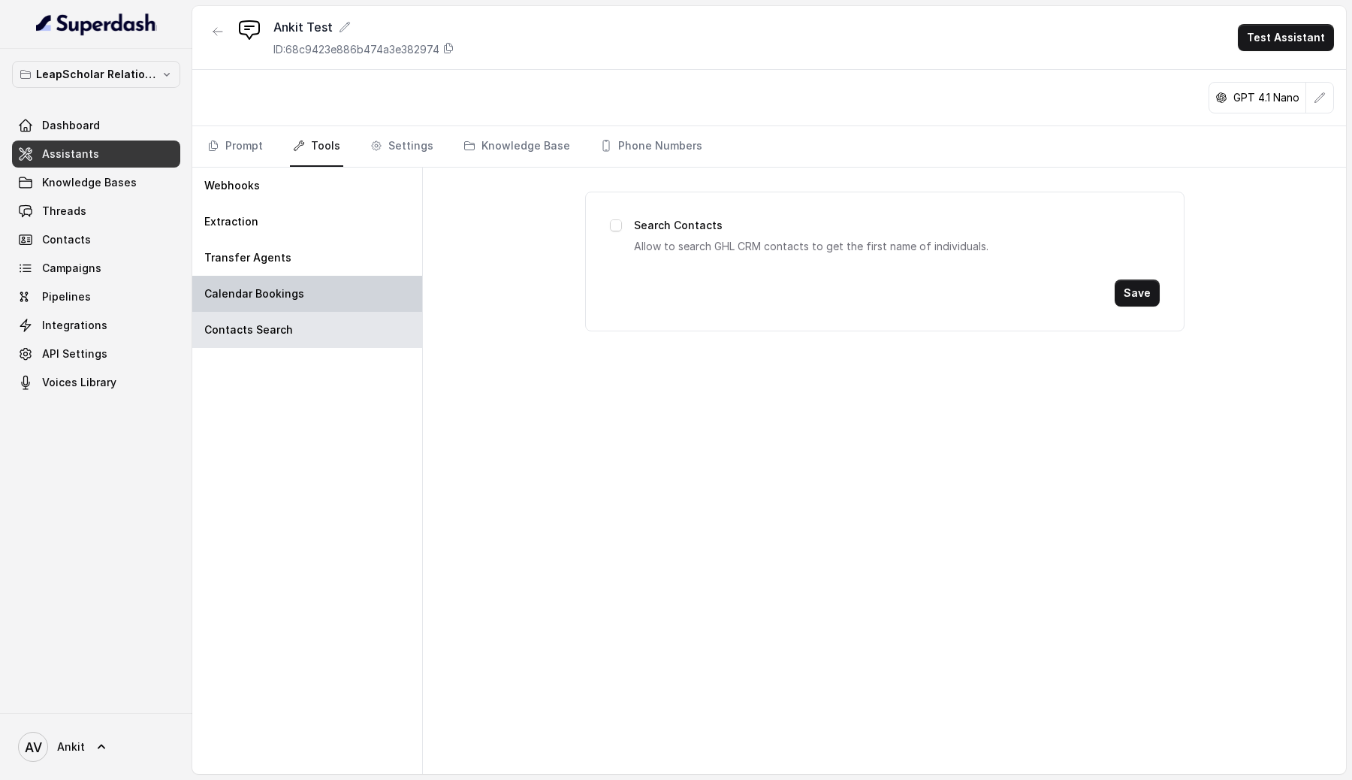
click at [249, 306] on div "Calendar Bookings" at bounding box center [307, 294] width 230 height 36
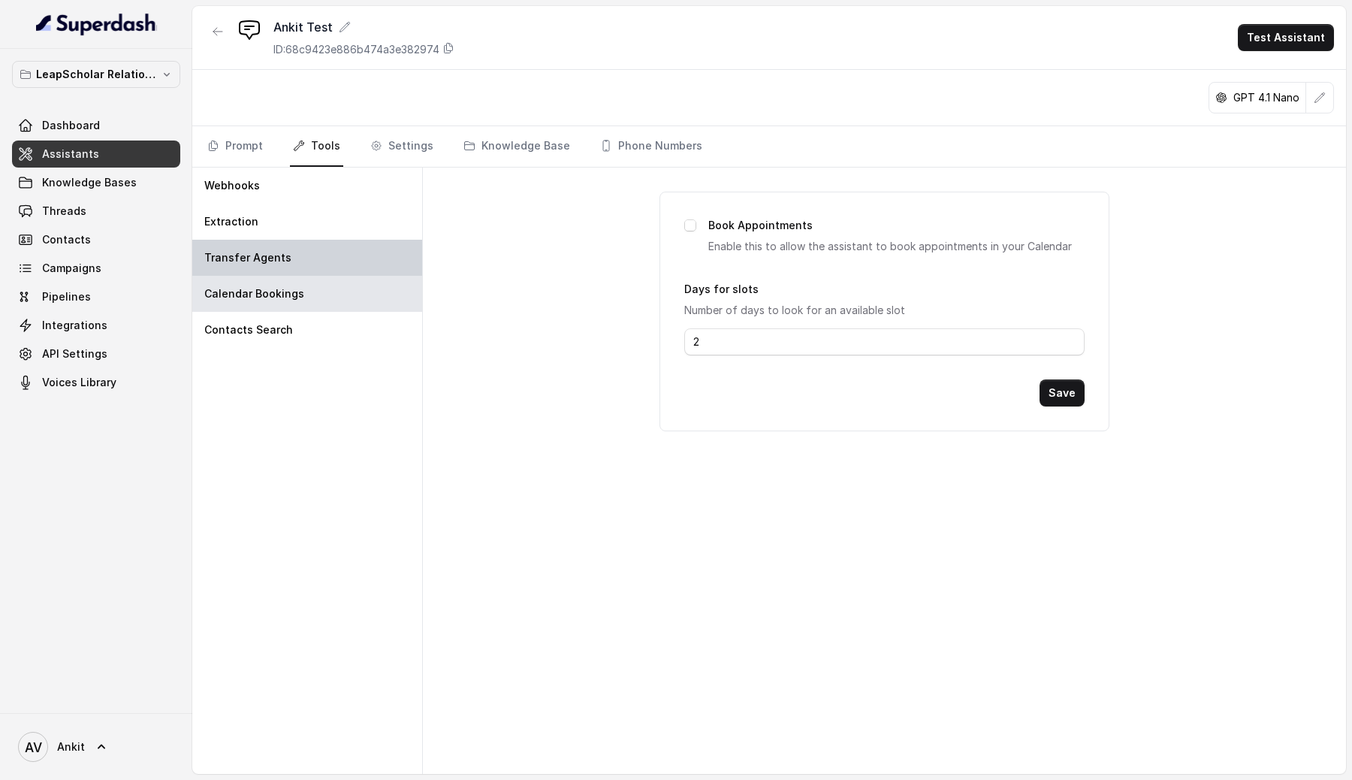
click at [289, 253] on div "Transfer Agents" at bounding box center [307, 258] width 230 height 36
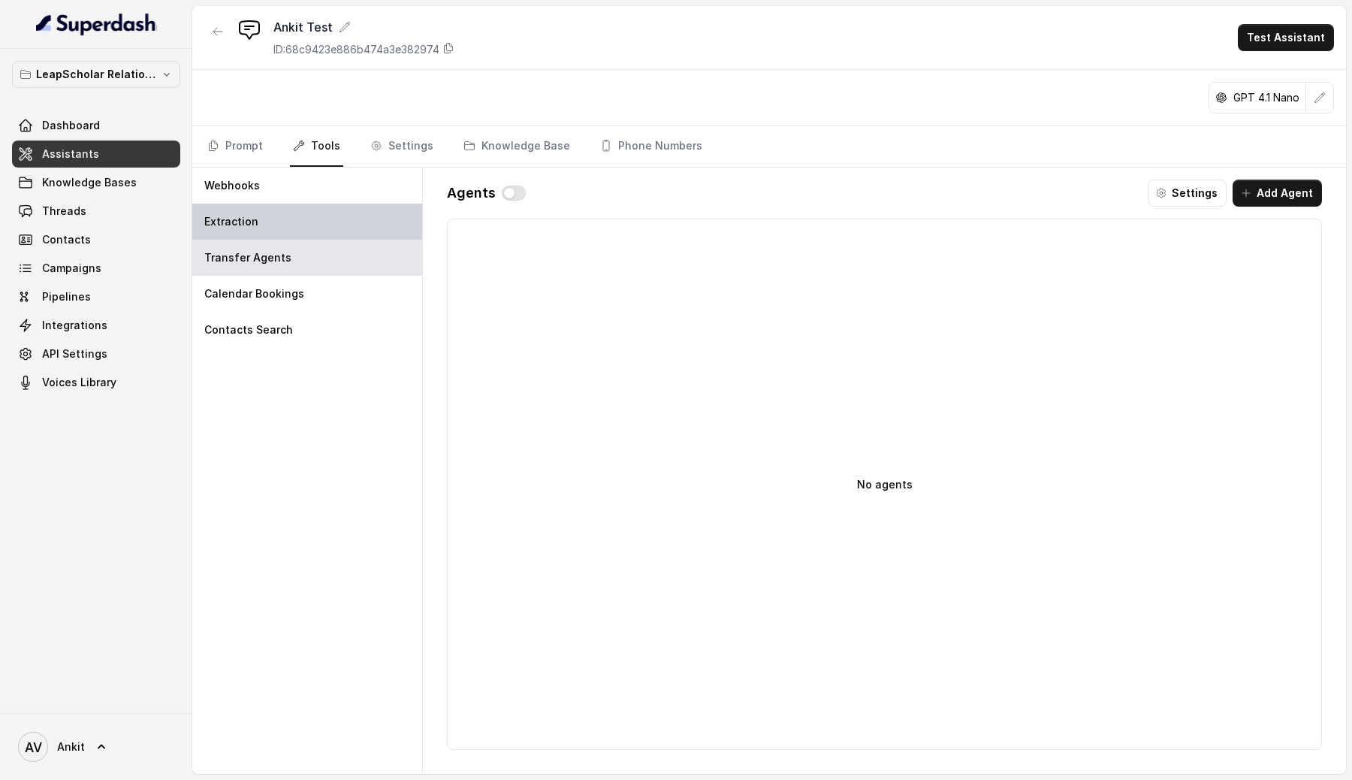
click at [265, 223] on div "Extraction" at bounding box center [307, 222] width 230 height 36
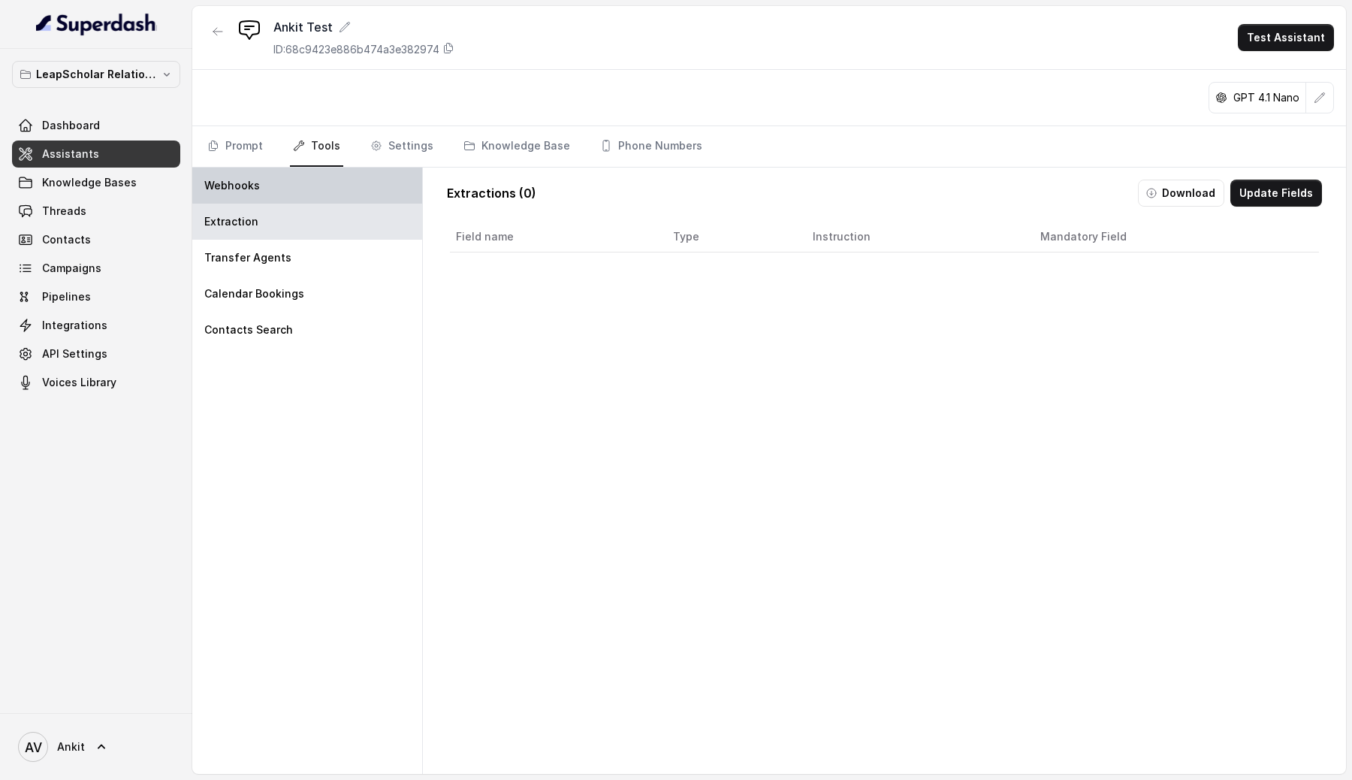
click at [277, 196] on div "Webhooks" at bounding box center [307, 186] width 230 height 36
